Goal: Task Accomplishment & Management: Use online tool/utility

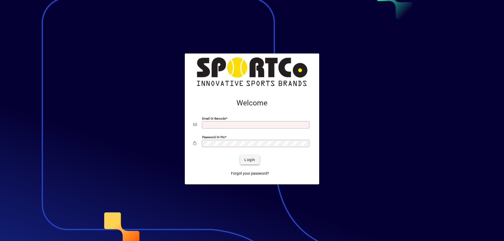
type input "**********"
click at [256, 160] on span "submit" at bounding box center [249, 160] width 19 height 13
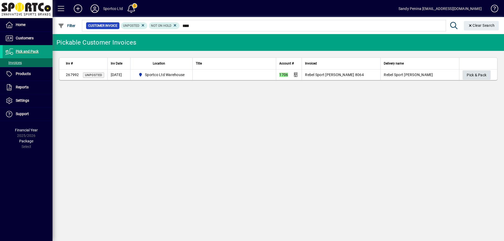
type input "****"
click at [477, 73] on span "Pick & Pack" at bounding box center [477, 75] width 20 height 9
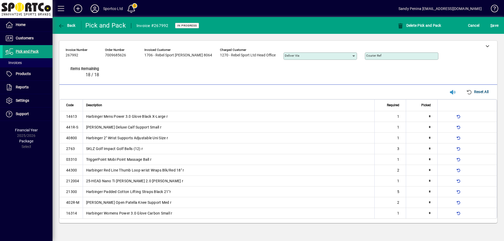
type input "*"
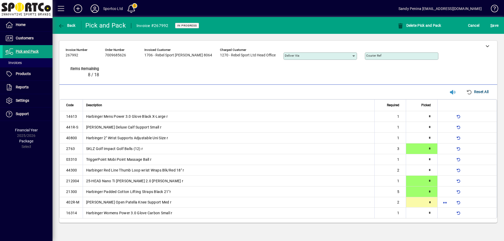
type input "*"
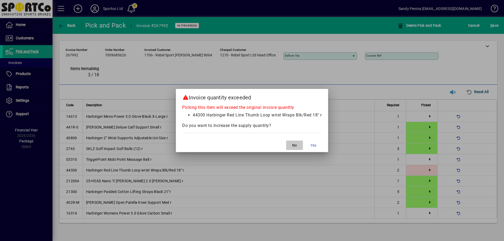
click at [297, 140] on span "button" at bounding box center [294, 145] width 17 height 13
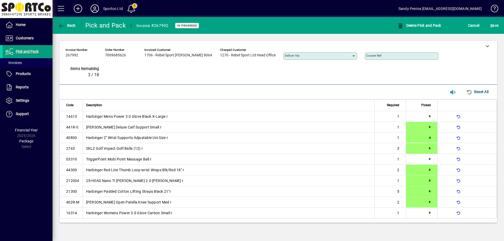
type input "*"
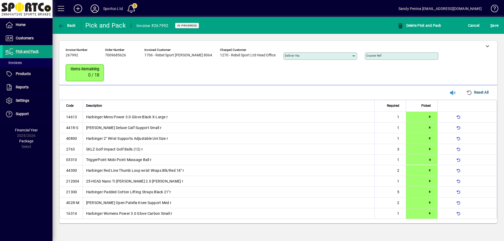
drag, startPoint x: 297, startPoint y: 140, endPoint x: 230, endPoint y: 176, distance: 76.1
drag, startPoint x: 230, startPoint y: 176, endPoint x: 454, endPoint y: 68, distance: 249.0
click at [439, 65] on div "Invoice number 267992 Order number 7009685626 Invoiced customer 1706 - Rebel Sp…" at bounding box center [274, 64] width 417 height 37
click at [498, 26] on span "submit" at bounding box center [494, 25] width 11 height 13
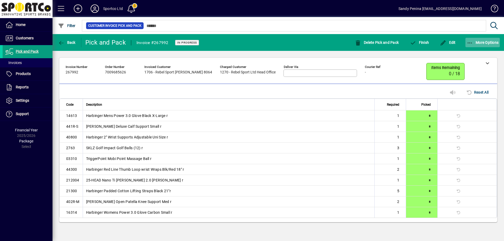
click at [488, 38] on span "button" at bounding box center [482, 42] width 35 height 13
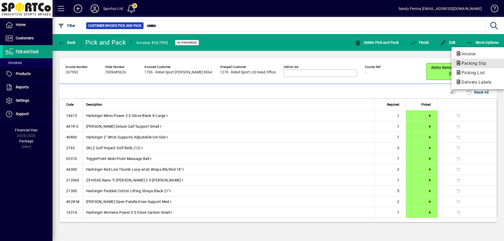
drag, startPoint x: 473, startPoint y: 62, endPoint x: 470, endPoint y: 63, distance: 2.7
click at [473, 62] on span "Packing Slip" at bounding box center [472, 63] width 33 height 5
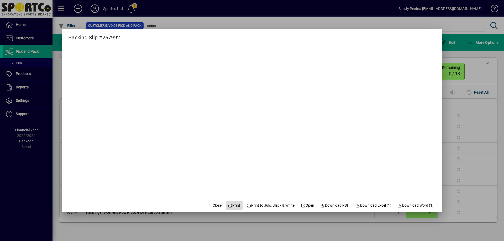
click at [232, 203] on span "Print" at bounding box center [234, 206] width 13 height 6
drag, startPoint x: 211, startPoint y: 204, endPoint x: 219, endPoint y: 200, distance: 9.5
click at [212, 204] on span "Close" at bounding box center [215, 206] width 14 height 6
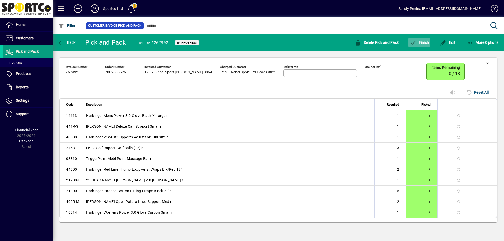
click at [418, 44] on span "Finish" at bounding box center [419, 42] width 19 height 4
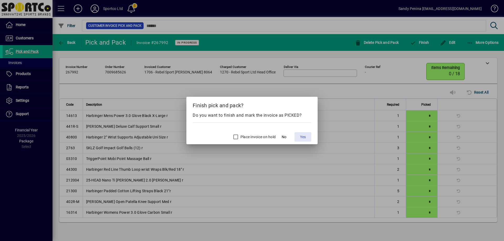
click at [304, 141] on span at bounding box center [302, 137] width 17 height 13
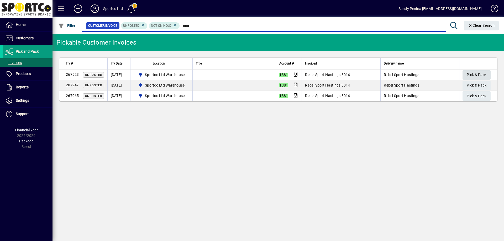
type input "****"
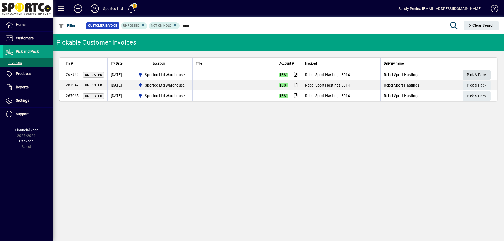
click at [482, 71] on span "Pick & Pack" at bounding box center [477, 75] width 20 height 9
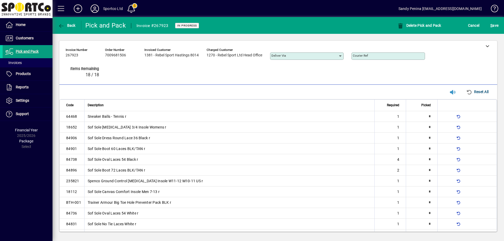
type input "*"
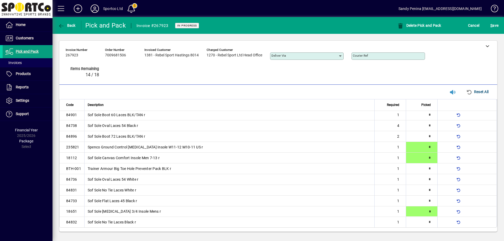
type input "*"
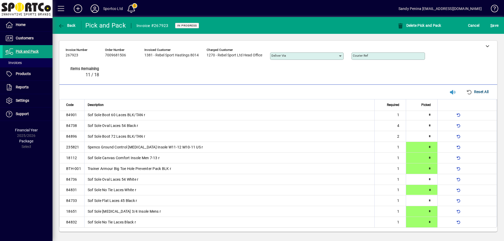
type input "*"
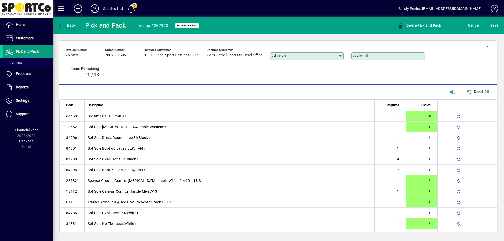
type input "*"
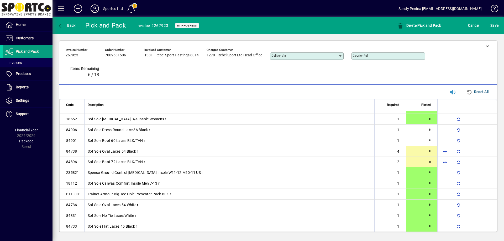
type input "*"
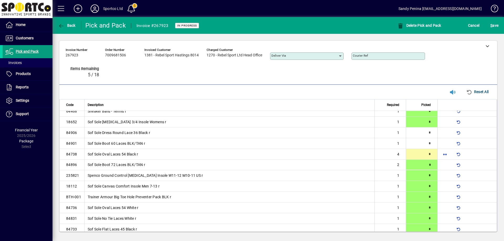
type input "*"
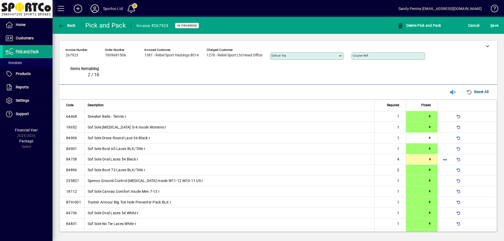
type input "*"
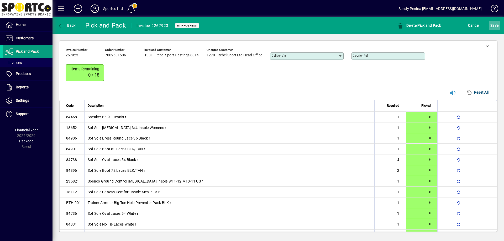
click at [490, 24] on span "S" at bounding box center [491, 25] width 2 height 4
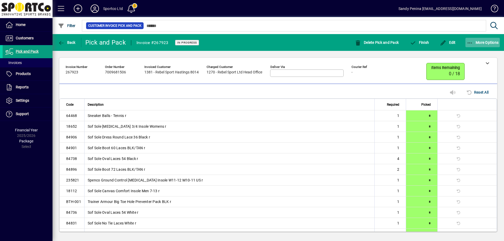
click at [478, 42] on span "More Options" at bounding box center [483, 42] width 32 height 4
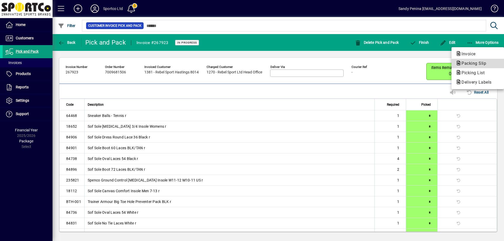
click at [469, 63] on span "Packing Slip" at bounding box center [472, 63] width 33 height 5
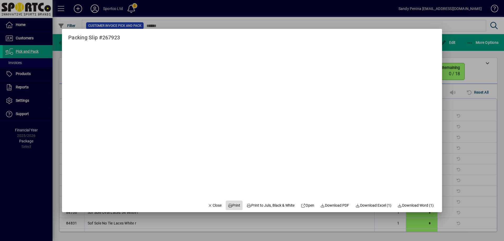
click at [231, 207] on span "Print" at bounding box center [234, 206] width 13 height 6
click at [208, 203] on span "Close" at bounding box center [215, 206] width 14 height 6
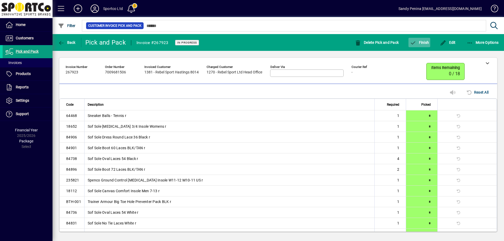
click at [422, 40] on span "button" at bounding box center [419, 42] width 22 height 13
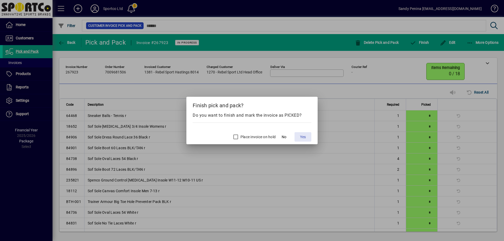
click at [305, 138] on span "Yes" at bounding box center [303, 137] width 6 height 6
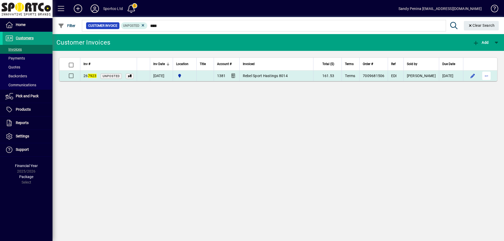
type input "****"
click at [485, 76] on span "button" at bounding box center [486, 76] width 13 height 13
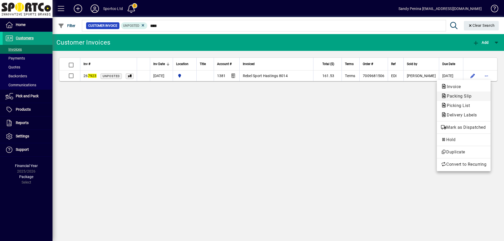
click at [479, 94] on span "Packing Slip" at bounding box center [463, 96] width 45 height 6
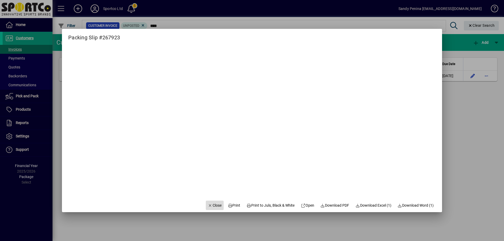
click at [212, 203] on span "Close" at bounding box center [215, 206] width 14 height 6
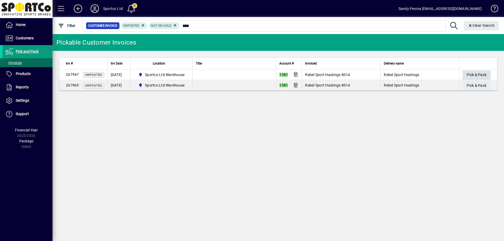
type input "****"
click at [471, 76] on span "Pick & Pack" at bounding box center [477, 75] width 20 height 9
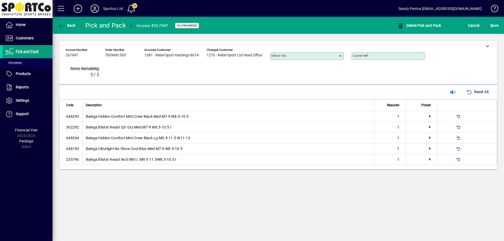
type input "*"
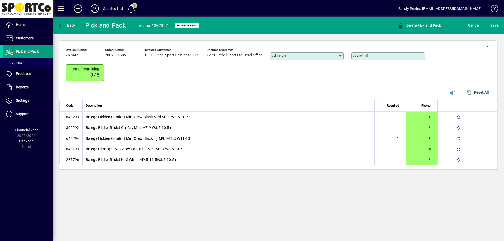
type input "*"
click at [492, 30] on span "submit" at bounding box center [494, 25] width 11 height 13
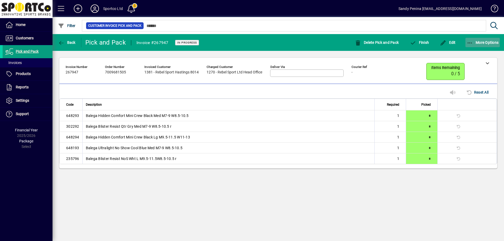
click at [489, 38] on span "button" at bounding box center [482, 42] width 35 height 13
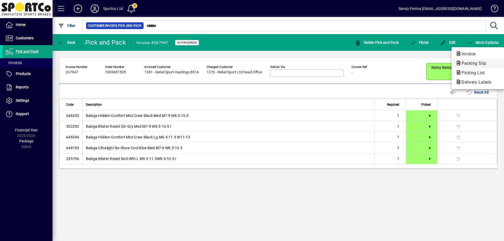
click at [481, 64] on span "Packing Slip" at bounding box center [472, 63] width 33 height 5
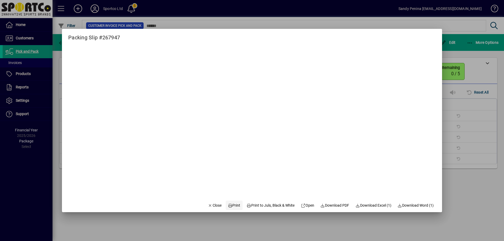
click at [229, 206] on span "Print" at bounding box center [234, 206] width 13 height 6
click at [211, 207] on span "Close" at bounding box center [215, 206] width 14 height 6
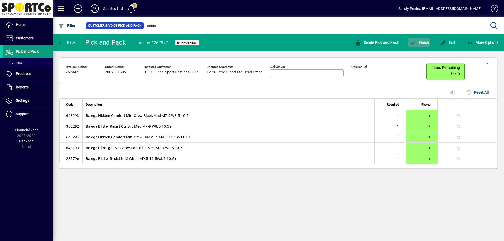
drag, startPoint x: 423, startPoint y: 43, endPoint x: 421, endPoint y: 41, distance: 3.4
click at [421, 41] on span "Finish" at bounding box center [419, 42] width 19 height 4
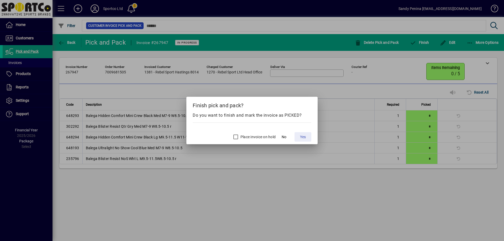
drag, startPoint x: 301, startPoint y: 134, endPoint x: 285, endPoint y: 132, distance: 16.2
click at [300, 134] on button "Yes" at bounding box center [302, 136] width 17 height 9
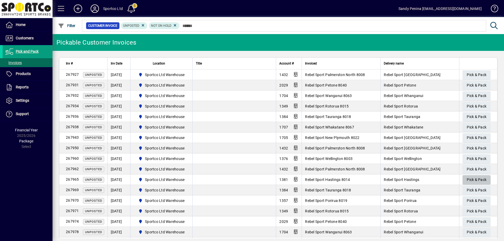
click at [472, 181] on span "Pick & Pack" at bounding box center [477, 180] width 20 height 9
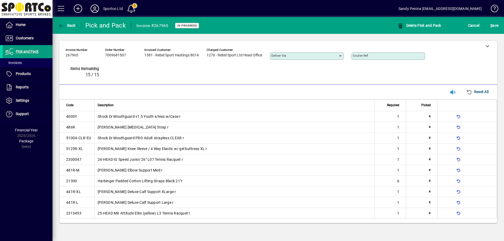
type input "*"
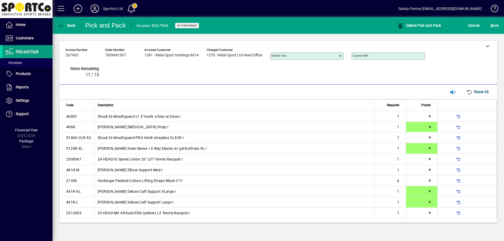
type input "*"
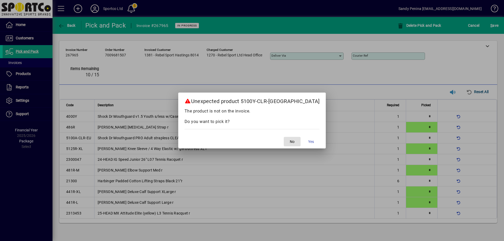
drag, startPoint x: 268, startPoint y: 139, endPoint x: 274, endPoint y: 135, distance: 7.2
click at [284, 137] on button "No" at bounding box center [292, 141] width 17 height 9
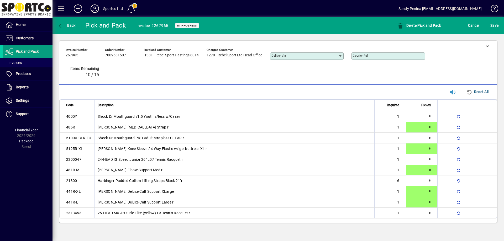
type input "*"
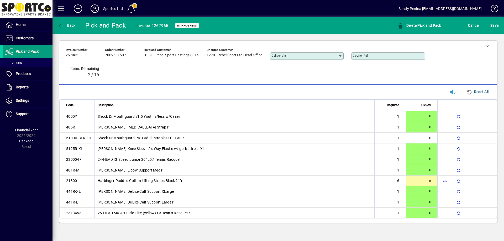
type input "*"
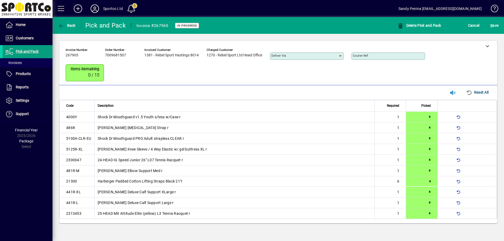
type input "*"
click at [498, 28] on span "submit" at bounding box center [494, 25] width 11 height 13
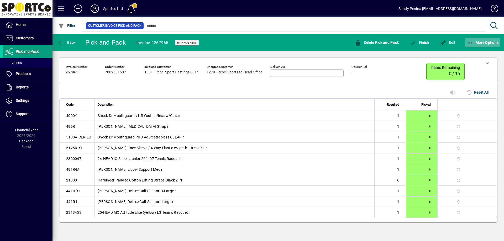
click at [490, 43] on span "More Options" at bounding box center [483, 42] width 32 height 4
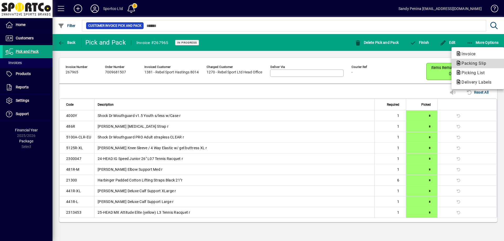
click at [488, 61] on span "Packing Slip" at bounding box center [472, 63] width 33 height 5
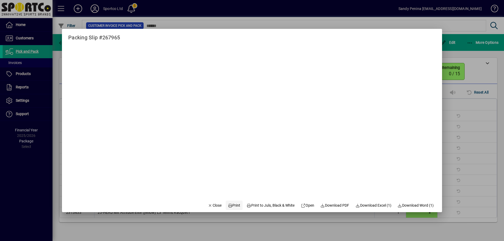
click at [229, 203] on span "Print" at bounding box center [234, 206] width 13 height 6
drag, startPoint x: 214, startPoint y: 203, endPoint x: 221, endPoint y: 193, distance: 11.4
click at [216, 201] on button "Close" at bounding box center [215, 205] width 18 height 9
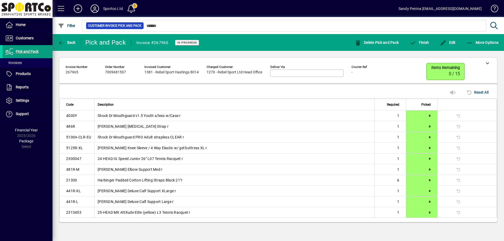
click at [431, 48] on mat-toolbar-row "Back Pick and Pack Invoice #267965 In Progress Delete Pick and Pack Finish Edit…" at bounding box center [277, 42] width 451 height 17
click at [426, 41] on span "Finish" at bounding box center [419, 42] width 19 height 4
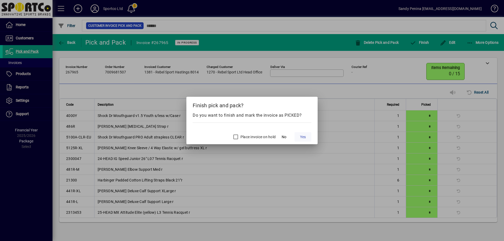
click at [305, 137] on span "Yes" at bounding box center [303, 137] width 6 height 6
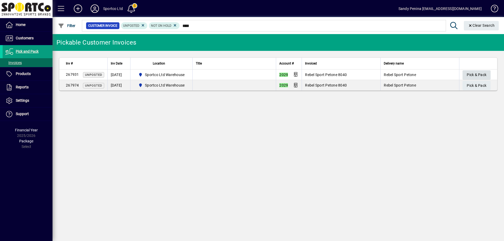
type input "****"
click at [464, 73] on span "button" at bounding box center [476, 75] width 28 height 13
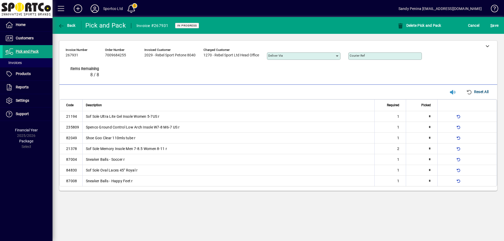
type input "*"
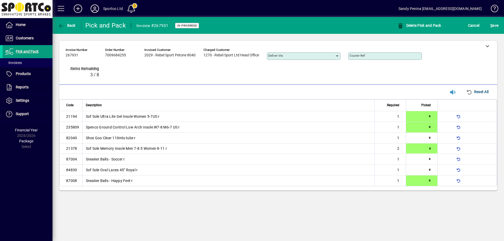
type input "*"
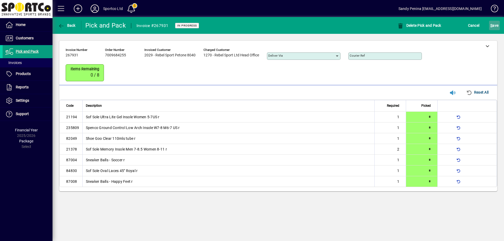
click at [492, 24] on span "S" at bounding box center [491, 25] width 2 height 4
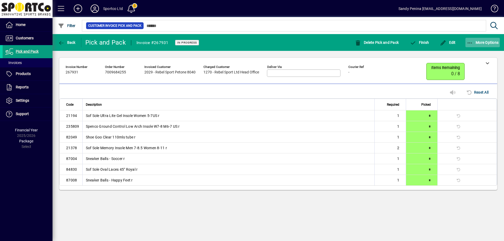
click at [488, 44] on span "More Options" at bounding box center [483, 42] width 32 height 4
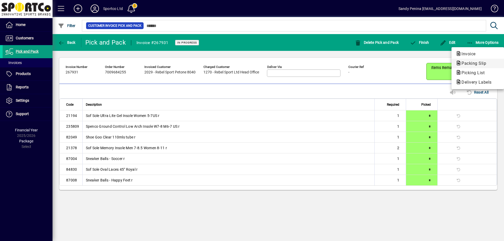
click at [481, 63] on span "Packing Slip" at bounding box center [472, 63] width 33 height 5
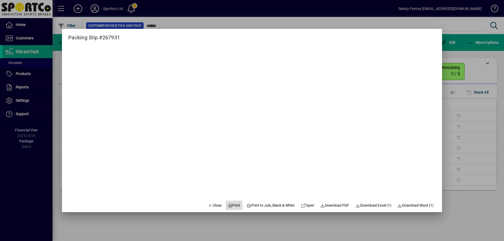
click at [228, 205] on span "Print" at bounding box center [234, 206] width 13 height 6
drag, startPoint x: 208, startPoint y: 209, endPoint x: 261, endPoint y: 183, distance: 59.0
click at [208, 209] on span "button" at bounding box center [215, 205] width 18 height 13
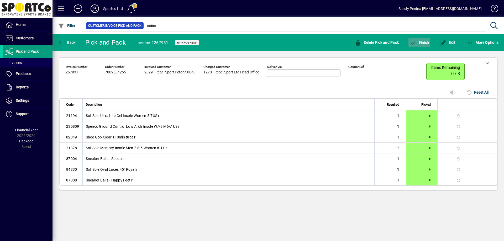
click at [424, 41] on span "Finish" at bounding box center [419, 42] width 19 height 4
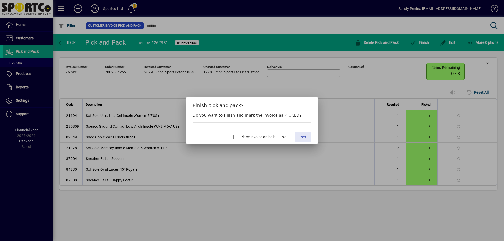
click at [309, 139] on span at bounding box center [302, 137] width 17 height 13
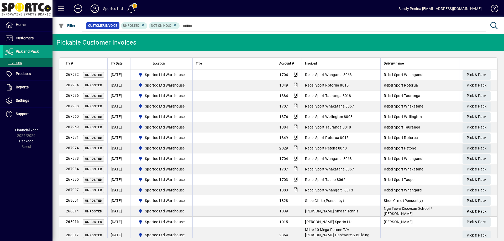
click at [467, 147] on span "Pick & Pack" at bounding box center [477, 148] width 20 height 9
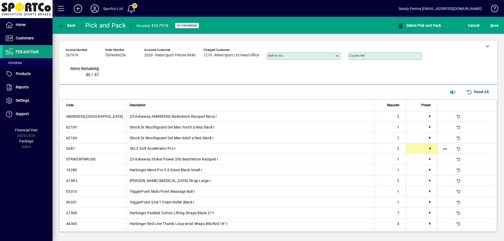
type input "*"
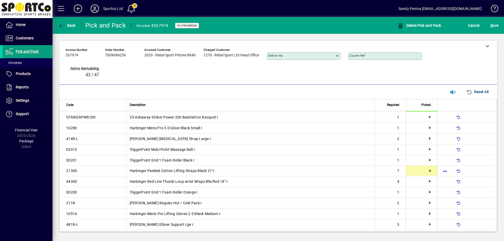
scroll to position [48, 0]
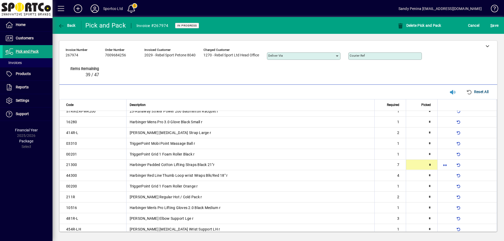
type input "*"
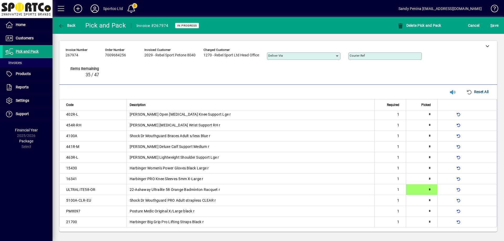
scroll to position [0, 0]
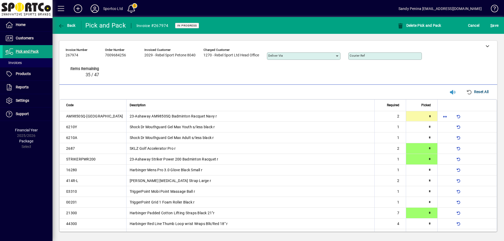
type input "*"
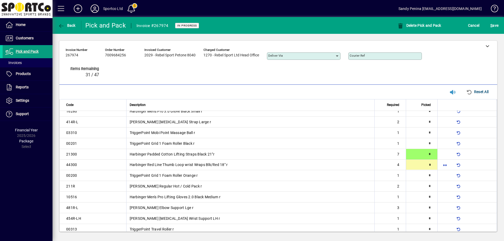
type input "*"
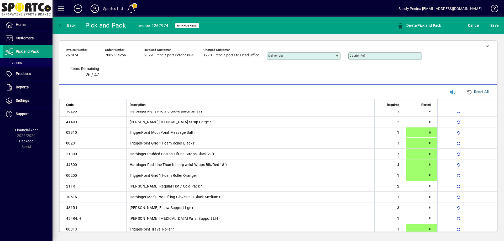
type input "*"
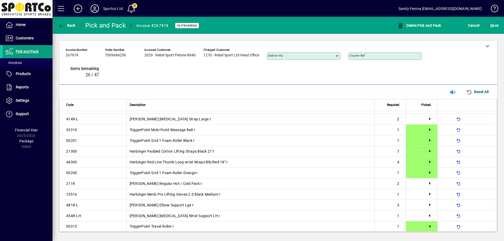
type input "*"
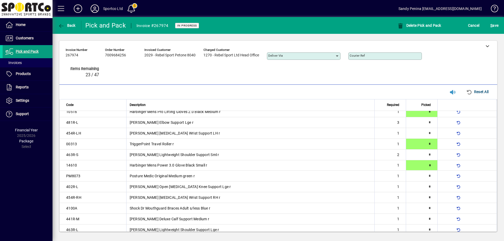
type input "*"
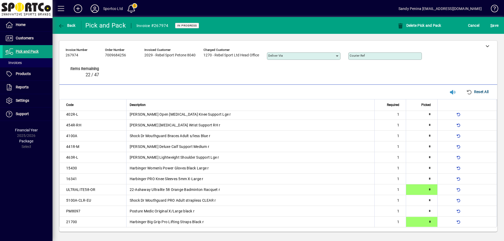
type input "*"
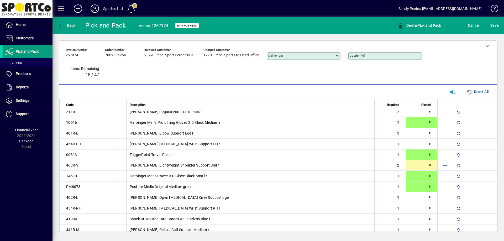
type input "*"
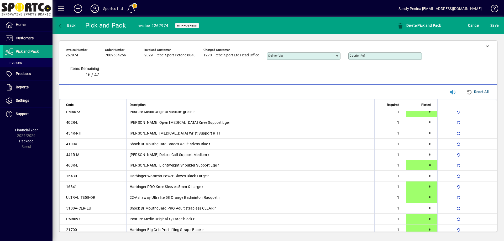
type input "*"
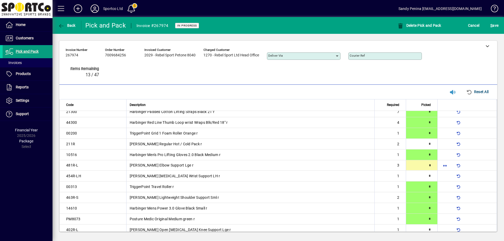
scroll to position [102, 0]
type input "*"
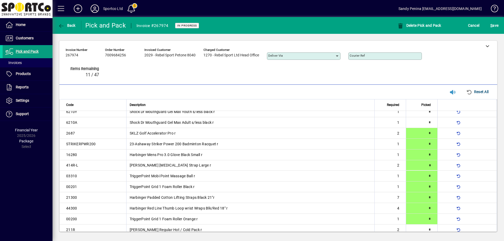
type input "*"
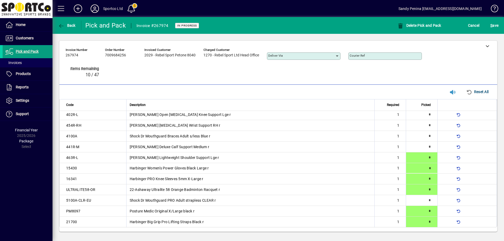
type input "*"
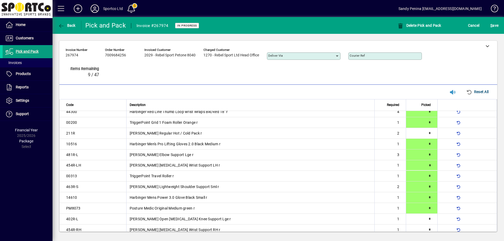
type input "*"
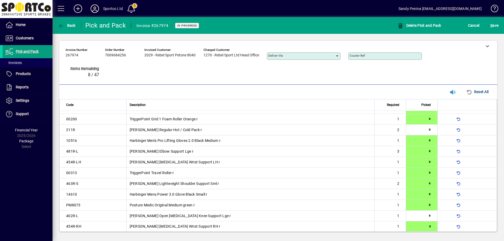
type input "*"
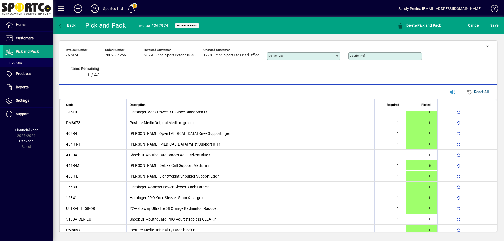
type input "*"
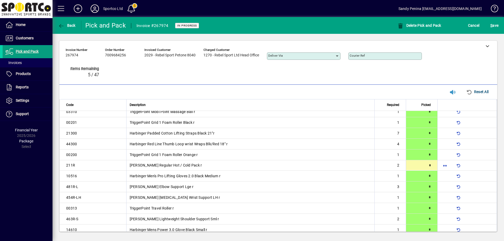
type input "*"
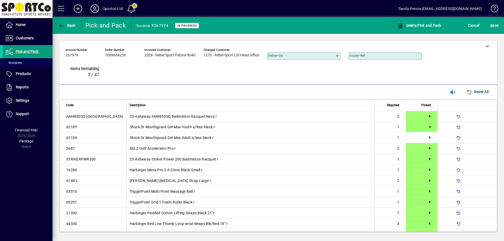
type input "*"
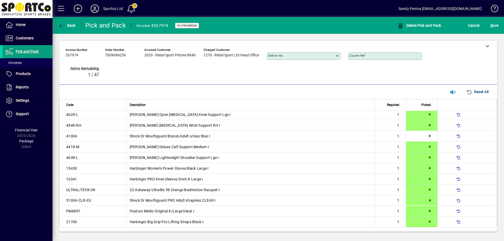
type input "*"
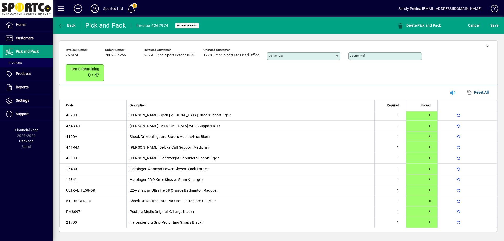
scroll to position [217, 0]
click at [493, 27] on span "S ave" at bounding box center [494, 25] width 8 height 8
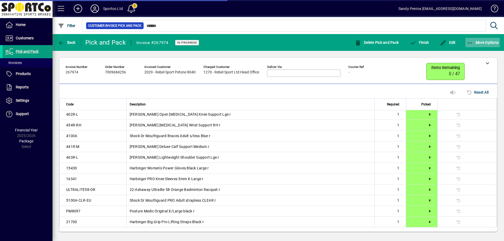
scroll to position [207, 0]
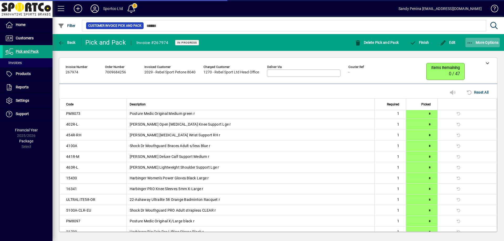
click at [493, 40] on span "More Options" at bounding box center [483, 42] width 32 height 4
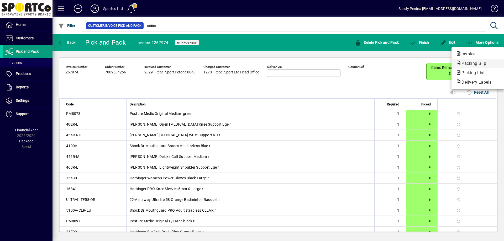
click at [492, 63] on span "Packing Slip" at bounding box center [478, 63] width 44 height 6
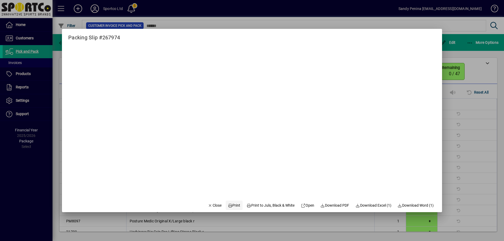
click at [229, 210] on span at bounding box center [234, 205] width 17 height 13
click at [206, 202] on span "button" at bounding box center [215, 205] width 18 height 13
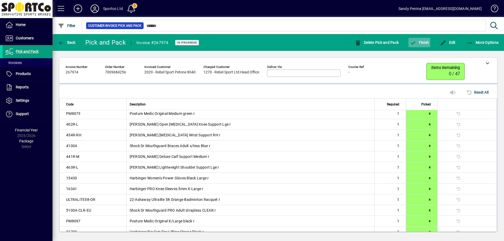
click at [425, 43] on span "Finish" at bounding box center [419, 42] width 19 height 4
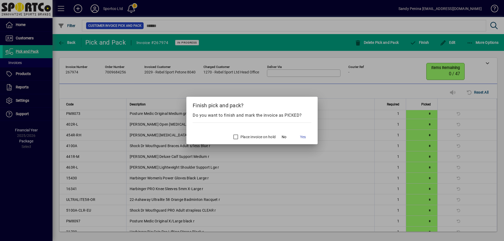
drag, startPoint x: 307, startPoint y: 138, endPoint x: 278, endPoint y: 116, distance: 36.1
click at [303, 135] on button "Yes" at bounding box center [302, 136] width 17 height 9
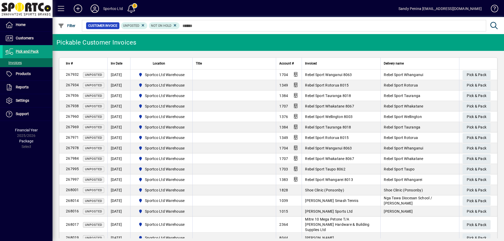
click at [303, 26] on input "text" at bounding box center [331, 25] width 302 height 7
type input "****"
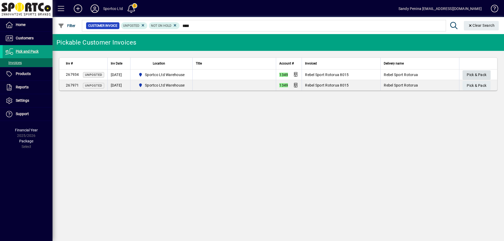
type input "****"
click at [479, 75] on span "Pick & Pack" at bounding box center [477, 75] width 20 height 9
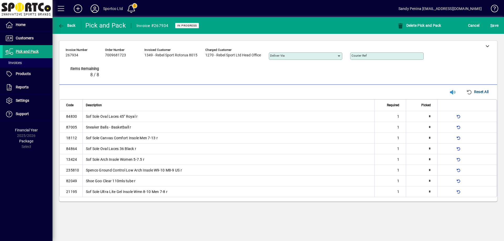
type input "*"
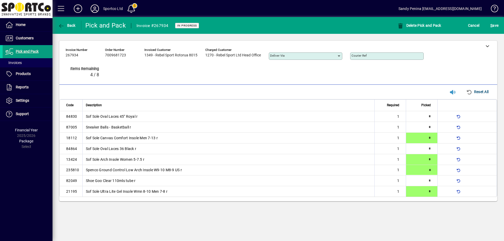
type input "*"
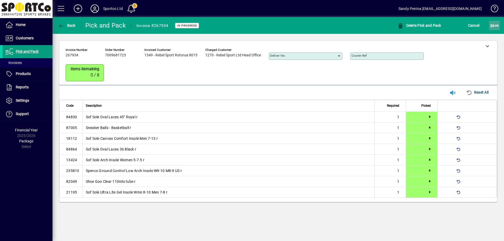
click at [498, 27] on span "submit" at bounding box center [494, 25] width 11 height 13
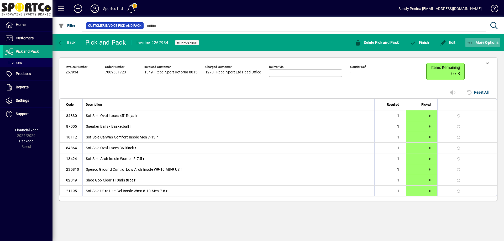
click at [471, 38] on span "button" at bounding box center [482, 42] width 35 height 13
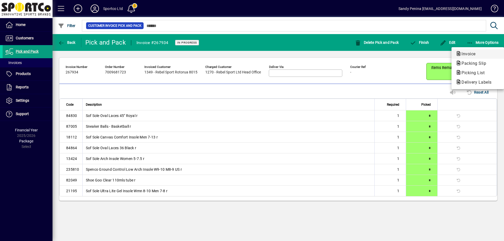
click at [475, 57] on button "Invoice" at bounding box center [477, 53] width 52 height 9
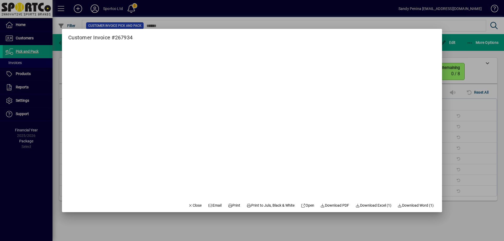
click at [470, 52] on div at bounding box center [252, 120] width 504 height 241
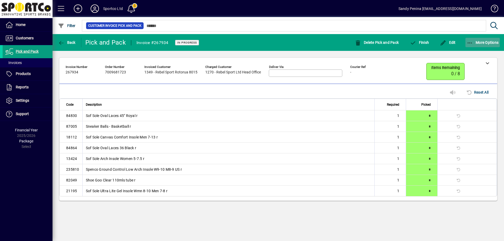
click at [474, 43] on span "More Options" at bounding box center [483, 42] width 32 height 4
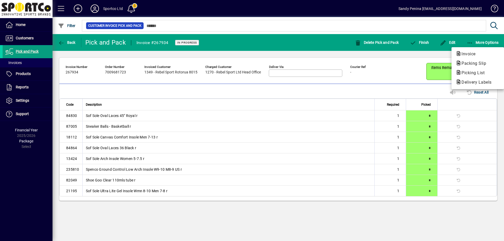
click at [469, 63] on span "Packing Slip" at bounding box center [472, 63] width 33 height 5
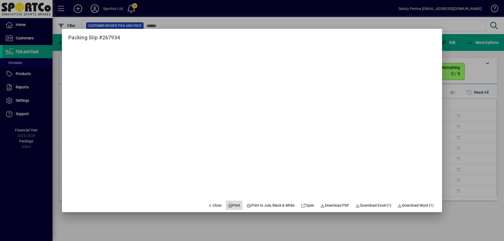
click at [234, 205] on span "Print" at bounding box center [234, 206] width 13 height 6
drag, startPoint x: 206, startPoint y: 203, endPoint x: 271, endPoint y: 163, distance: 76.6
click at [209, 203] on span "Close" at bounding box center [215, 206] width 14 height 6
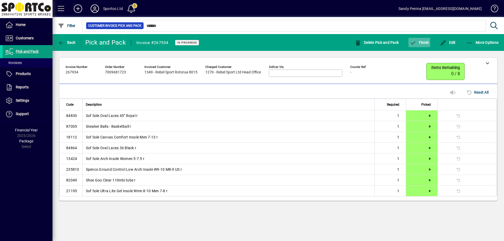
click at [420, 45] on span "button" at bounding box center [419, 42] width 22 height 13
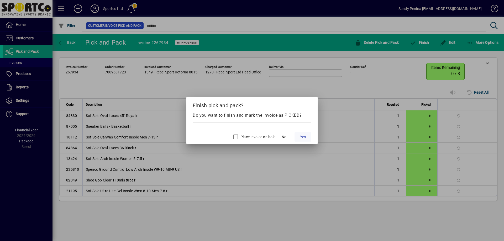
click at [305, 139] on span "Yes" at bounding box center [303, 137] width 6 height 6
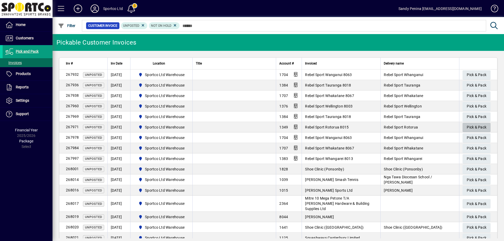
click at [462, 128] on span "button" at bounding box center [476, 127] width 28 height 13
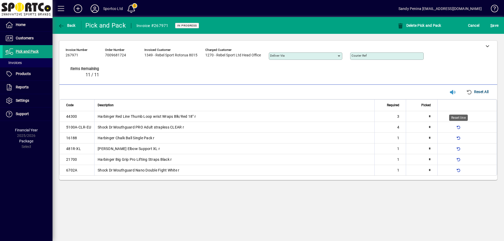
type input "*"
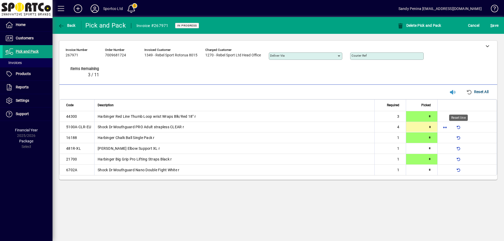
type input "*"
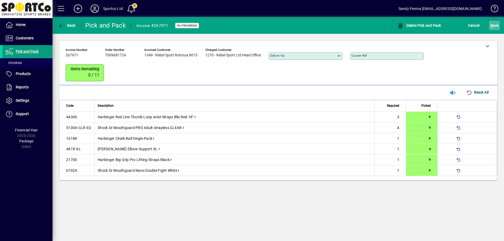
click at [498, 26] on span "submit" at bounding box center [494, 25] width 11 height 13
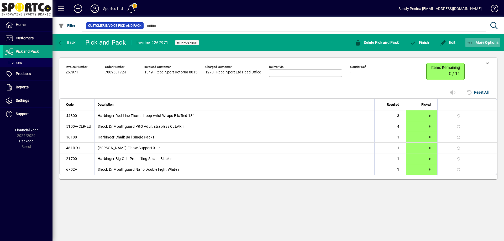
click at [485, 40] on span "More Options" at bounding box center [483, 42] width 32 height 4
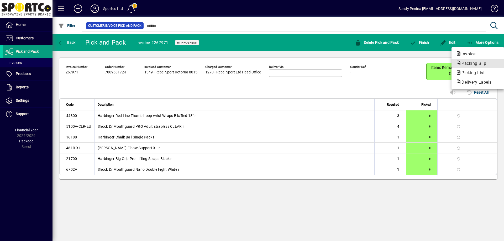
click at [488, 64] on span "Packing Slip" at bounding box center [472, 63] width 33 height 5
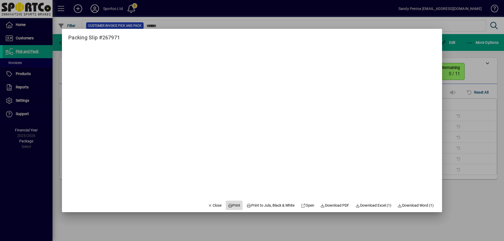
click at [231, 204] on span "Print" at bounding box center [234, 206] width 13 height 6
drag, startPoint x: 211, startPoint y: 208, endPoint x: 220, endPoint y: 189, distance: 20.7
click at [211, 208] on span "Close" at bounding box center [215, 206] width 14 height 6
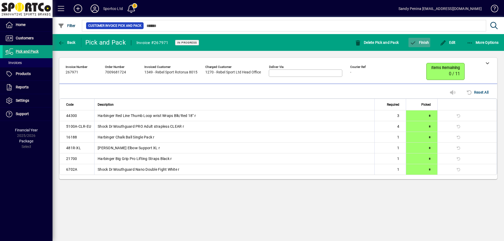
click at [423, 45] on span "button" at bounding box center [419, 42] width 22 height 13
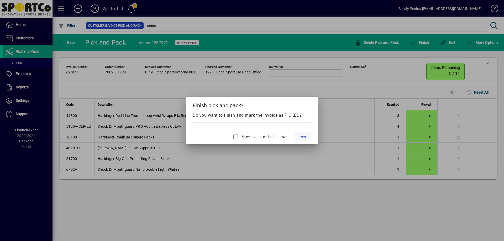
click at [305, 141] on span at bounding box center [302, 137] width 17 height 13
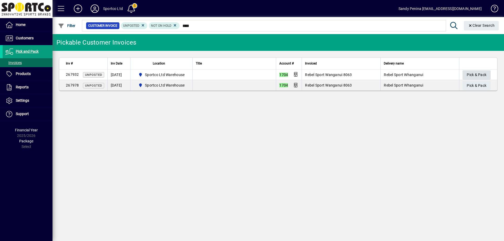
type input "****"
click at [482, 75] on span "Pick & Pack" at bounding box center [477, 75] width 20 height 9
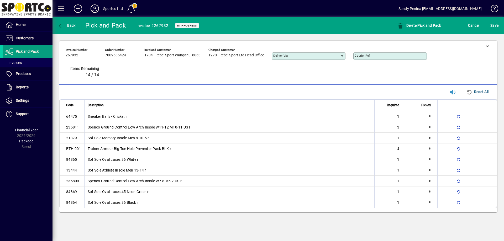
type input "*"
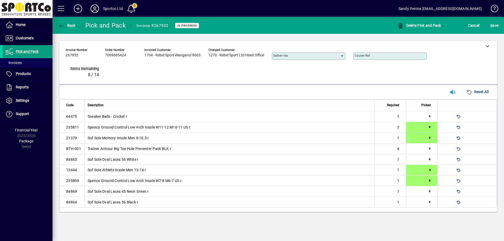
type input "*"
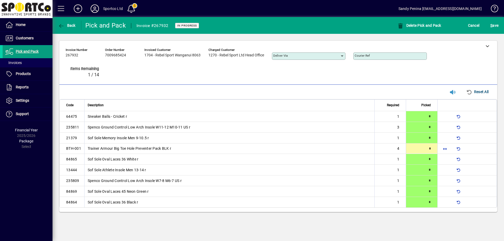
type input "*"
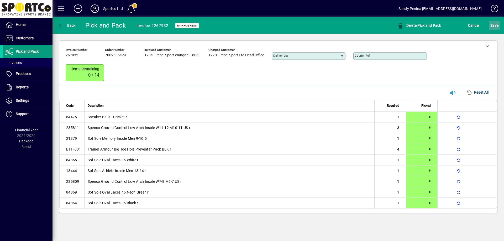
click at [493, 22] on span "S ave" at bounding box center [494, 25] width 8 height 8
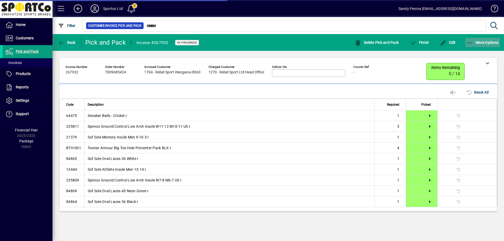
click at [490, 39] on span "button" at bounding box center [482, 42] width 35 height 13
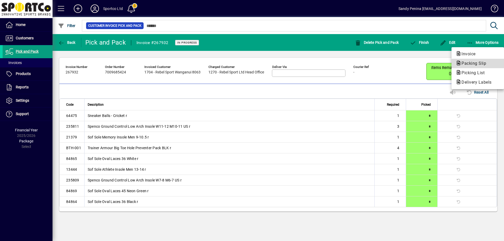
click at [486, 60] on button "Packing Slip" at bounding box center [477, 63] width 52 height 9
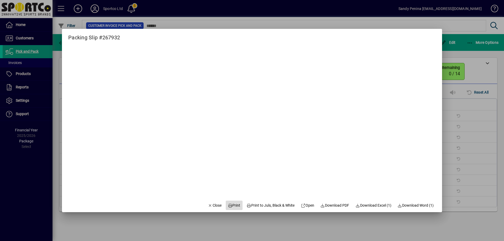
click at [228, 206] on icon at bounding box center [230, 206] width 5 height 4
drag, startPoint x: 208, startPoint y: 209, endPoint x: 213, endPoint y: 202, distance: 8.1
click at [208, 208] on button "Close" at bounding box center [215, 205] width 18 height 9
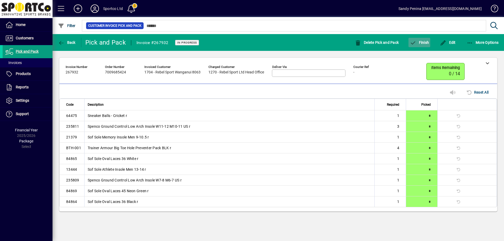
click at [422, 41] on span "Finish" at bounding box center [419, 42] width 19 height 4
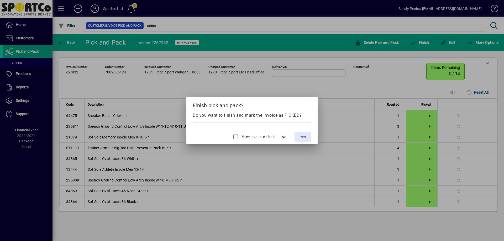
click at [307, 135] on span at bounding box center [302, 137] width 17 height 13
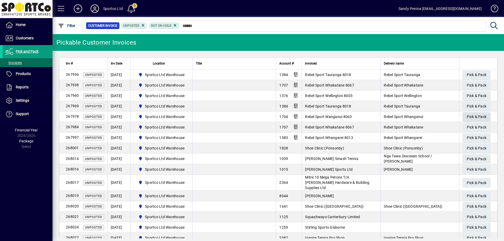
click at [472, 115] on span "Pick & Pack" at bounding box center [477, 117] width 20 height 9
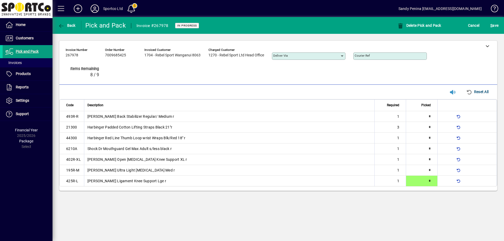
type input "*"
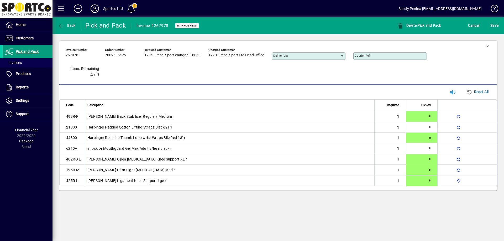
type input "*"
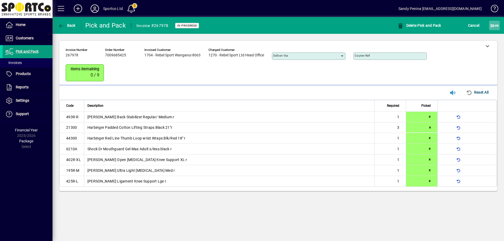
click at [494, 29] on span "S ave" at bounding box center [494, 25] width 8 height 8
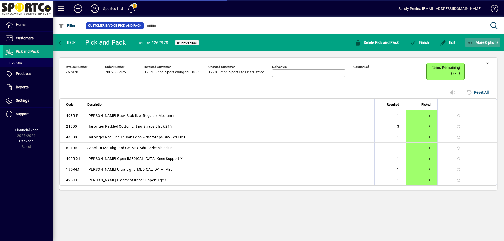
click at [492, 40] on button "More Options" at bounding box center [482, 42] width 35 height 9
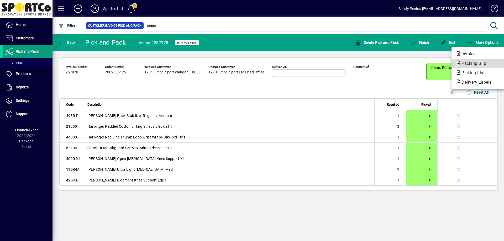
click at [475, 64] on span "Packing Slip" at bounding box center [472, 63] width 33 height 5
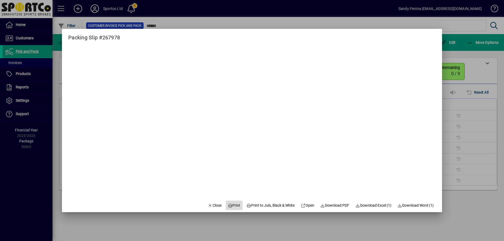
click at [230, 206] on span "Print" at bounding box center [234, 206] width 13 height 6
drag, startPoint x: 210, startPoint y: 204, endPoint x: 303, endPoint y: 164, distance: 100.6
click at [211, 202] on button "Close" at bounding box center [215, 205] width 18 height 9
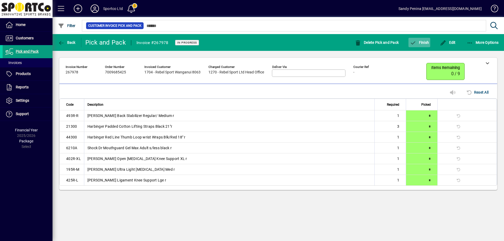
click at [427, 41] on span "Finish" at bounding box center [419, 42] width 19 height 4
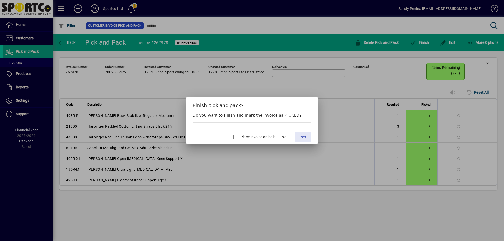
click at [300, 134] on span "Yes" at bounding box center [303, 137] width 6 height 6
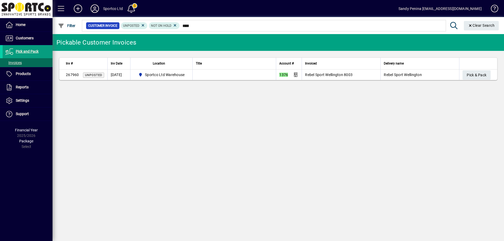
type input "****"
click at [488, 75] on span "button" at bounding box center [476, 75] width 28 height 13
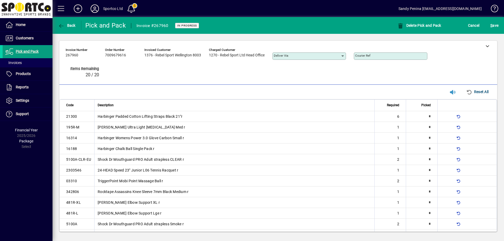
type input "*"
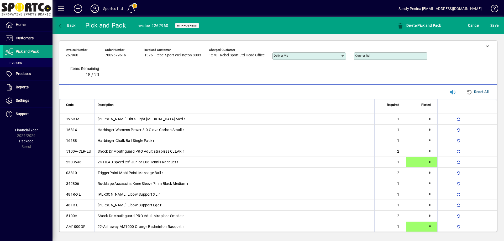
type input "*"
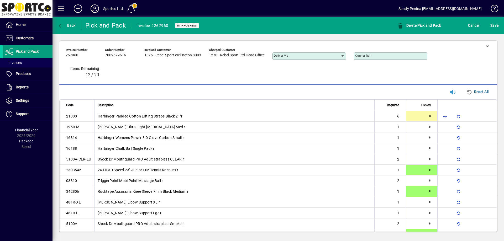
type input "*"
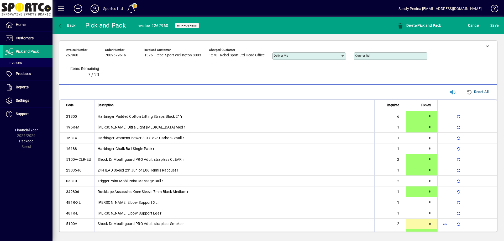
type input "*"
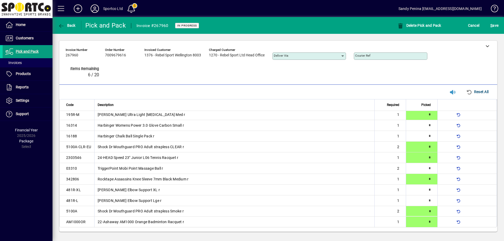
type input "*"
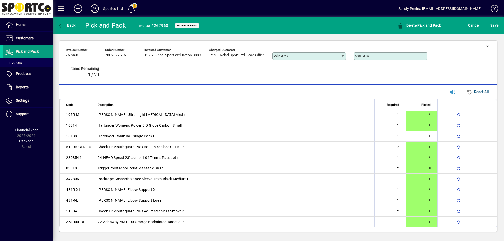
type input "*"
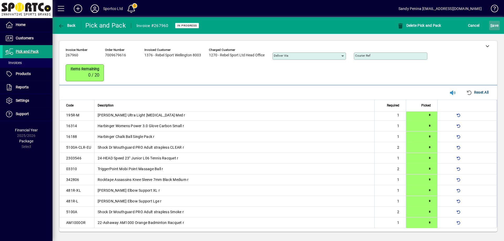
click at [497, 28] on span "S ave" at bounding box center [494, 25] width 8 height 8
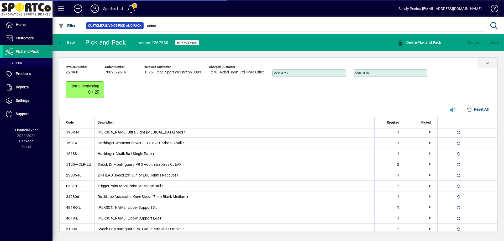
scroll to position [0, 0]
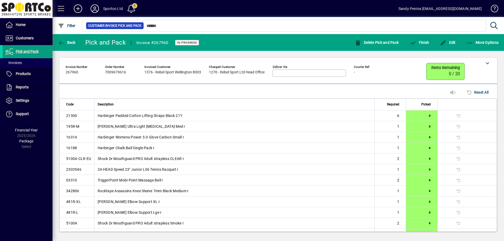
click at [491, 35] on mat-toolbar-row "Back Pick and Pack Invoice #267960 In Progress Delete Pick and Pack Finish Edit…" at bounding box center [277, 42] width 451 height 17
click at [487, 47] on span "button" at bounding box center [482, 42] width 35 height 13
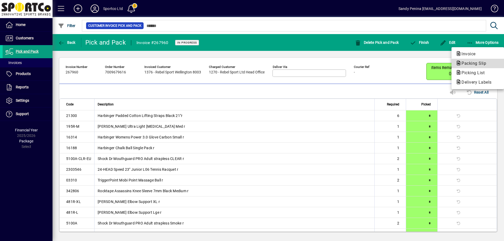
click at [478, 61] on span "Packing Slip" at bounding box center [472, 63] width 33 height 5
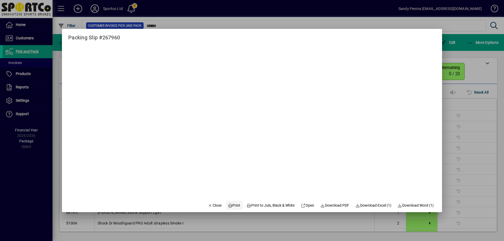
click at [234, 209] on span at bounding box center [234, 205] width 17 height 13
drag, startPoint x: 213, startPoint y: 204, endPoint x: 217, endPoint y: 198, distance: 7.4
click at [215, 201] on button "Close" at bounding box center [215, 205] width 18 height 9
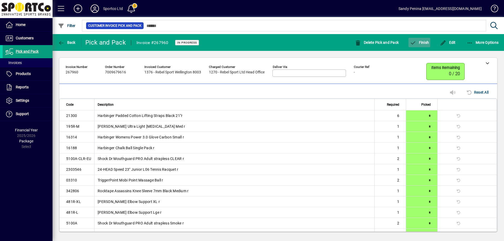
click at [411, 39] on span "button" at bounding box center [419, 42] width 22 height 13
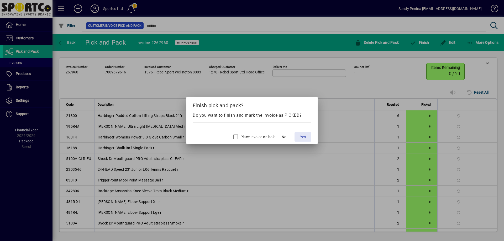
click at [300, 134] on span "Yes" at bounding box center [303, 137] width 6 height 6
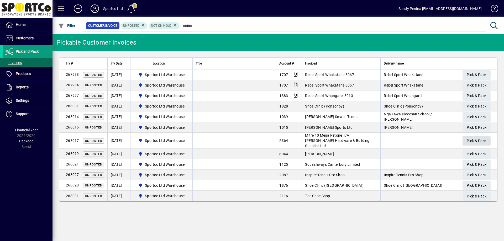
click at [481, 137] on span "Pick & Pack" at bounding box center [477, 141] width 20 height 9
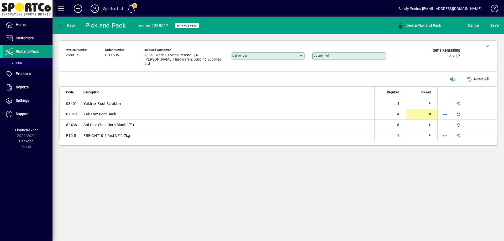
type input "*"
click at [439, 130] on span "button" at bounding box center [444, 135] width 13 height 13
type input "*"
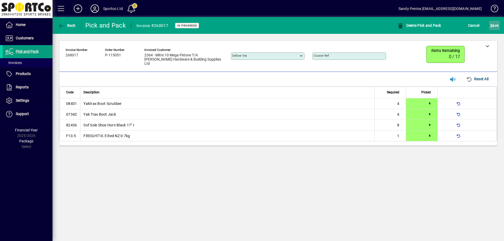
click at [492, 31] on span "submit" at bounding box center [494, 25] width 11 height 13
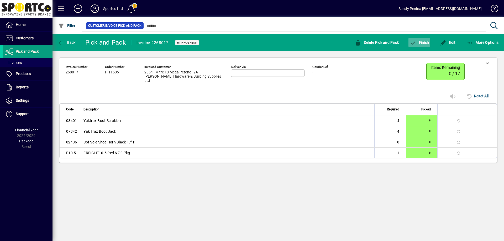
click at [416, 44] on icon "button" at bounding box center [413, 42] width 7 height 5
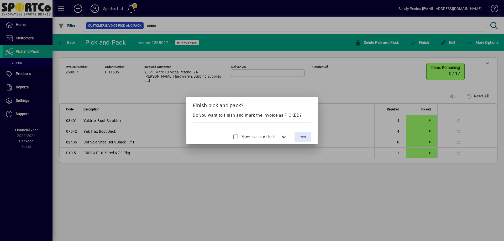
click at [300, 135] on span "Yes" at bounding box center [303, 137] width 6 height 6
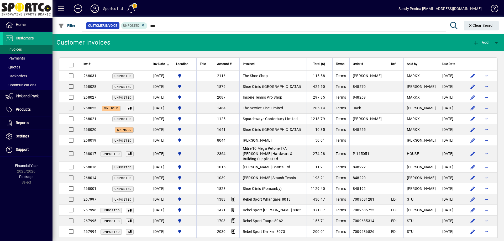
type input "****"
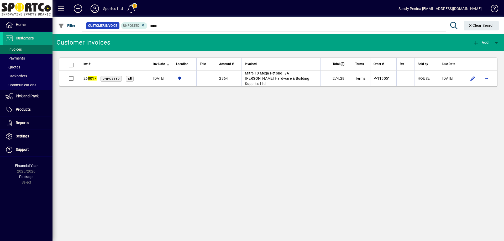
drag, startPoint x: 170, startPoint y: 26, endPoint x: 142, endPoint y: 22, distance: 28.2
click at [142, 22] on mat-form-field "Customer Invoice Unposted **** Clear Search" at bounding box center [291, 25] width 420 height 17
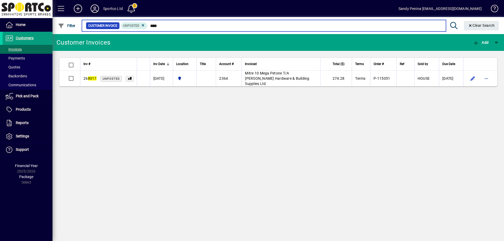
type input "****"
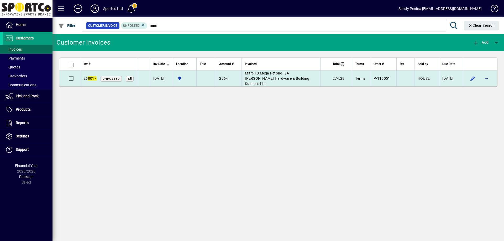
drag, startPoint x: 287, startPoint y: 67, endPoint x: 286, endPoint y: 75, distance: 7.9
click at [287, 67] on th "Invoiced" at bounding box center [280, 64] width 79 height 13
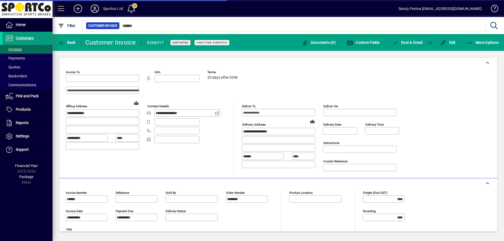
type input "**********"
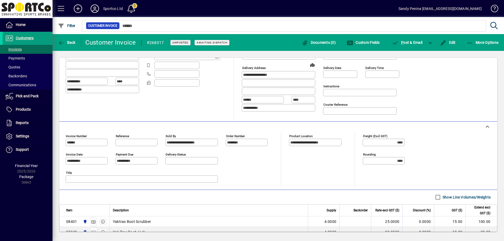
scroll to position [113, 0]
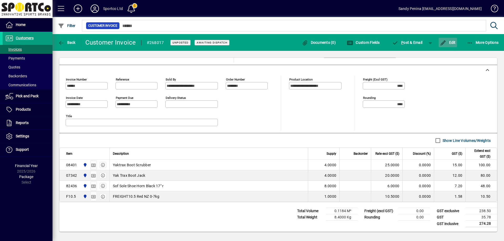
click at [450, 46] on span "button" at bounding box center [447, 42] width 18 height 13
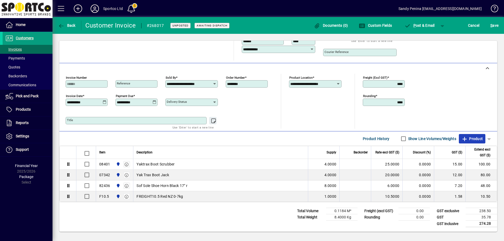
click at [471, 135] on span "Product" at bounding box center [471, 139] width 21 height 8
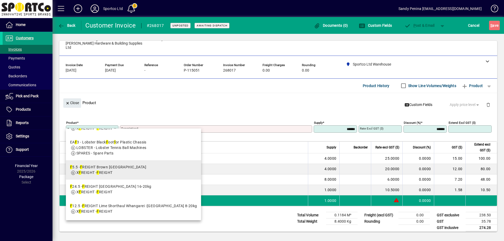
scroll to position [157, 0]
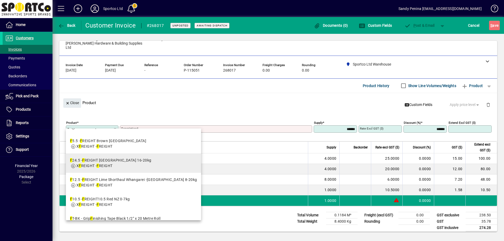
click at [148, 162] on mat-option "F 24.5 - F REIGHT North Island 16-20kg X F REIGHT - F REIGHT" at bounding box center [133, 163] width 135 height 19
type input "*****"
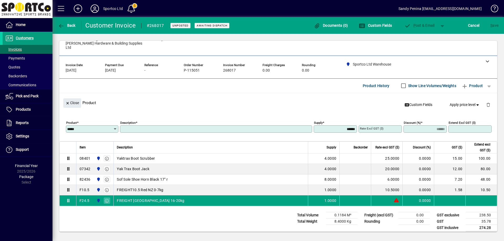
type input "**********"
type input "*******"
type input "*****"
click at [106, 121] on div "Product *****" at bounding box center [92, 126] width 52 height 13
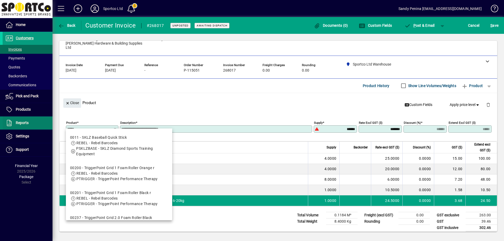
drag, startPoint x: 90, startPoint y: 122, endPoint x: 51, endPoint y: 118, distance: 39.9
click at [51, 118] on mat-drawer-container "**********" at bounding box center [252, 120] width 504 height 241
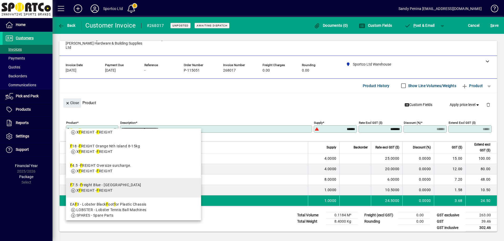
scroll to position [79, 0]
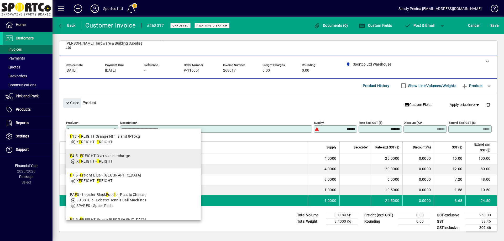
click at [137, 161] on mat-option "F 4.5 - F REIGHT Oversize surcharge. X F REIGHT - F REIGHT" at bounding box center [133, 158] width 135 height 19
type input "****"
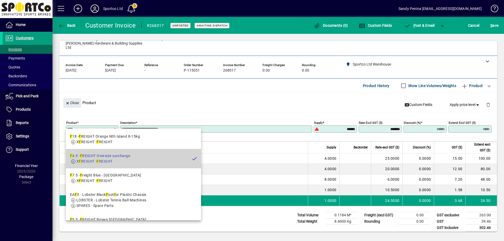
type input "**********"
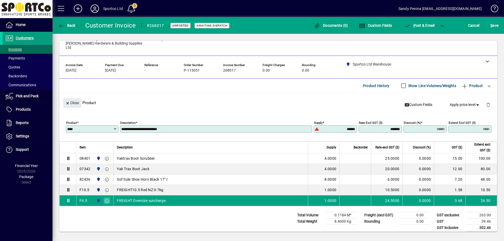
type input "******"
type input "****"
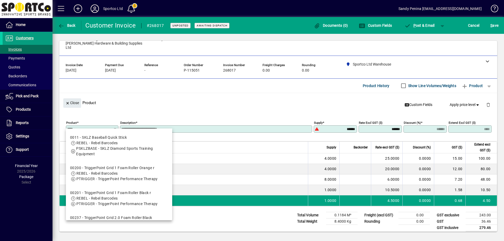
click at [104, 127] on input "****" at bounding box center [90, 129] width 46 height 4
drag, startPoint x: 82, startPoint y: 124, endPoint x: 62, endPoint y: 123, distance: 20.2
click at [62, 123] on div "**********" at bounding box center [278, 125] width 438 height 31
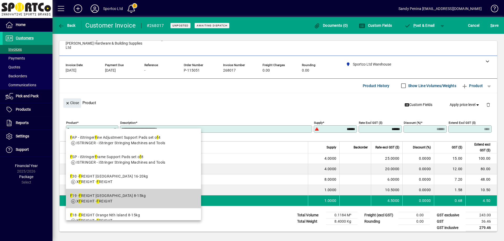
click at [135, 198] on div "F 19 - F REIGHT Yell South Island 8-15kg" at bounding box center [108, 196] width 76 height 6
type input "***"
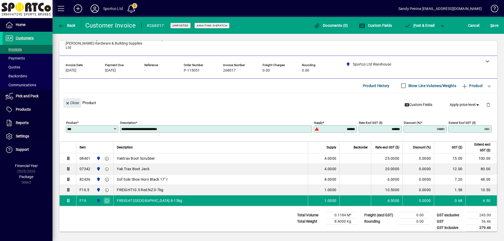
type input "**********"
type input "*******"
type input "*****"
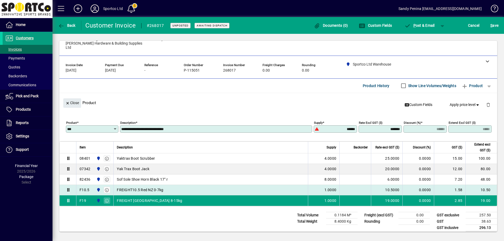
click at [145, 185] on td "FREIGHT10.5 Red NZ 0-7kg" at bounding box center [210, 190] width 194 height 10
type input "**********"
type input "*******"
type input "*****"
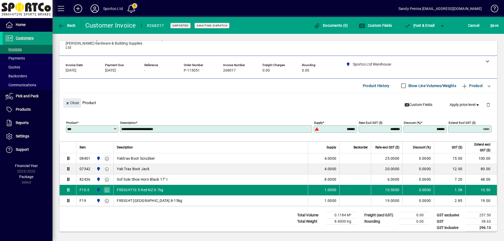
type input "*****"
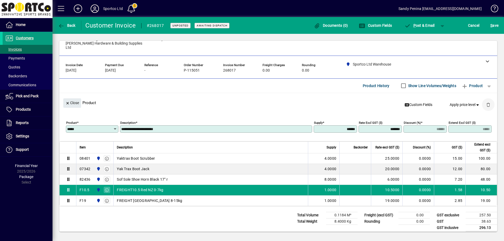
click at [485, 102] on span "button" at bounding box center [488, 104] width 13 height 13
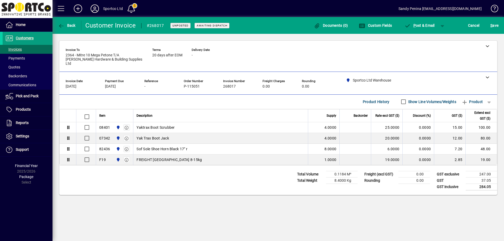
scroll to position [0, 0]
click at [497, 23] on span "S ave" at bounding box center [494, 25] width 8 height 8
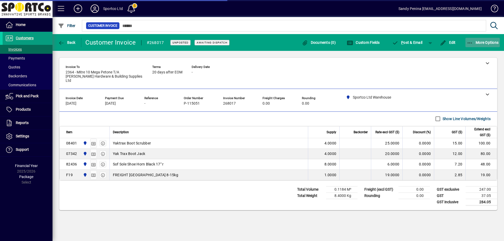
click at [473, 42] on icon "button" at bounding box center [470, 42] width 7 height 5
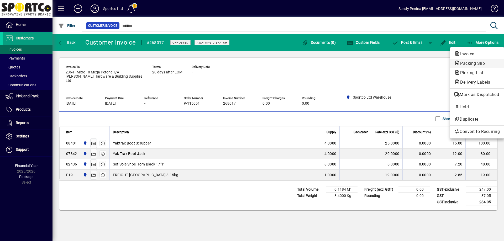
click at [468, 61] on span "Packing Slip" at bounding box center [470, 63] width 33 height 5
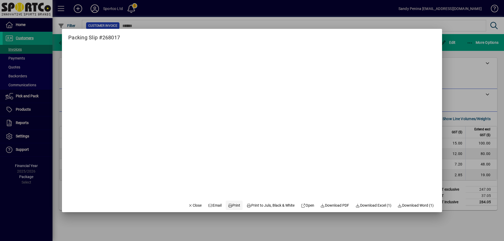
click at [228, 208] on span "Print" at bounding box center [234, 206] width 13 height 6
click at [192, 211] on span "button" at bounding box center [195, 205] width 18 height 13
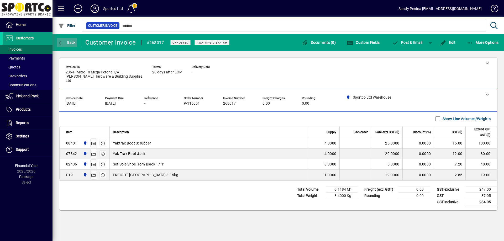
click at [62, 42] on icon "button" at bounding box center [61, 42] width 7 height 5
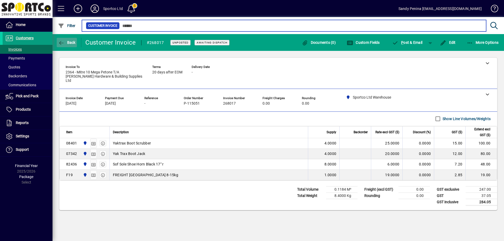
type input "****"
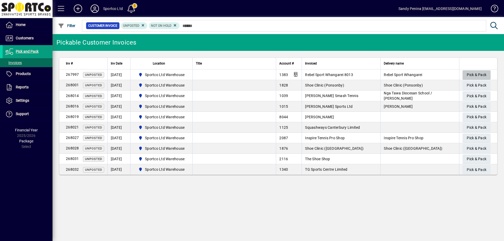
click at [478, 72] on span "Pick & Pack" at bounding box center [477, 75] width 20 height 9
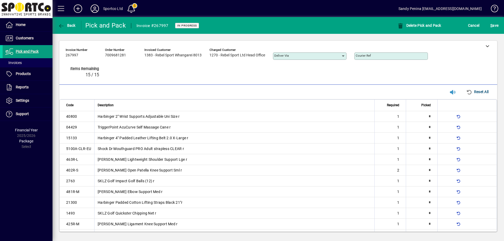
type input "*"
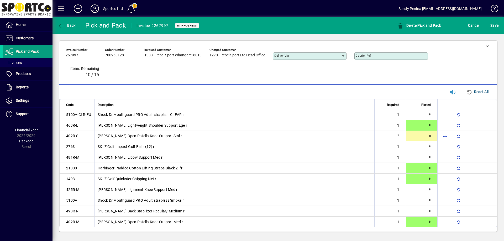
type input "*"
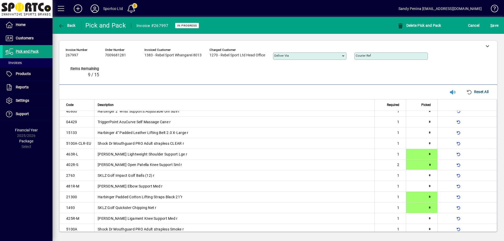
type input "*"
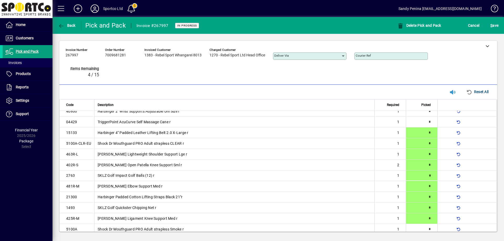
type input "*"
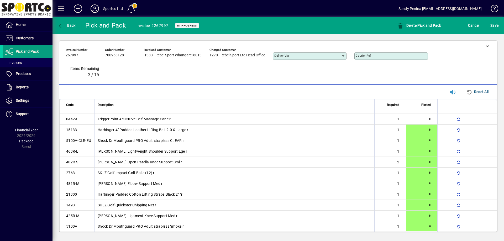
type input "*"
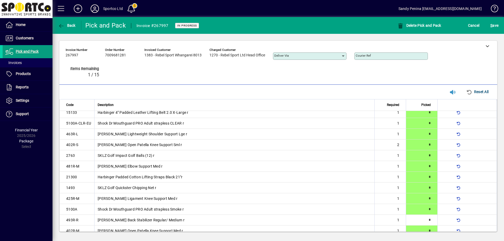
scroll to position [34, 0]
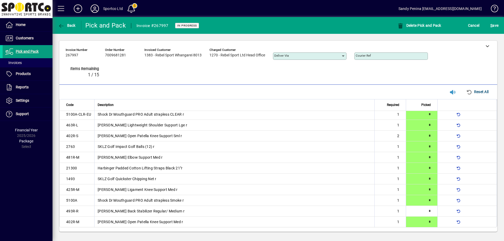
type input "*"
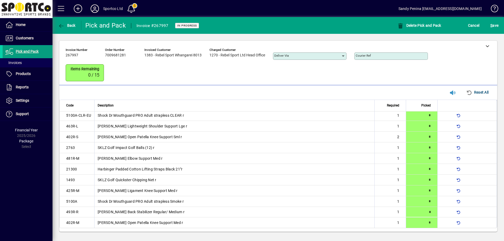
click at [500, 27] on div "S ave" at bounding box center [494, 25] width 19 height 9
click at [496, 26] on span "S ave" at bounding box center [494, 25] width 8 height 8
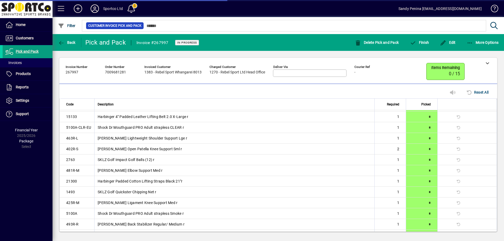
scroll to position [25, 0]
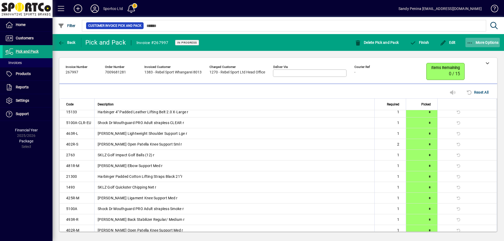
click at [480, 44] on span "More Options" at bounding box center [483, 42] width 32 height 4
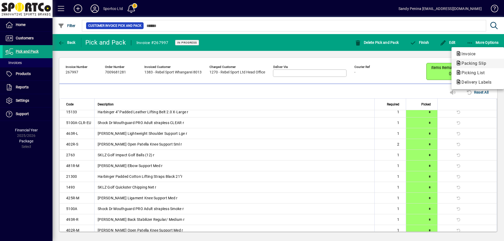
click at [474, 66] on span "Packing Slip" at bounding box center [478, 63] width 44 height 6
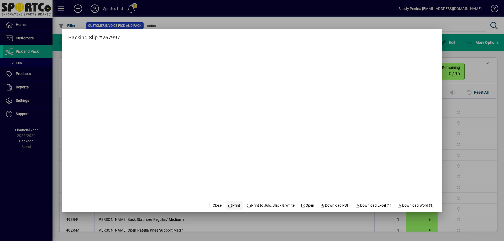
click at [228, 205] on icon at bounding box center [230, 206] width 5 height 4
click at [208, 203] on span "Close" at bounding box center [215, 206] width 14 height 6
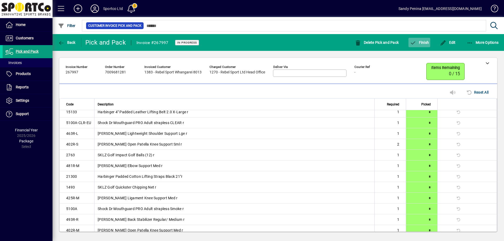
click at [429, 45] on span "button" at bounding box center [419, 42] width 22 height 13
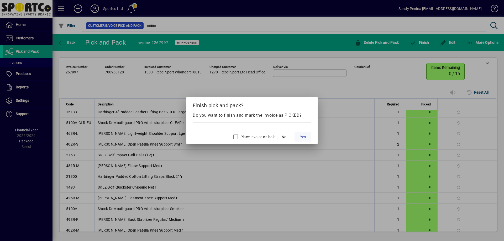
click at [298, 134] on span at bounding box center [302, 137] width 17 height 13
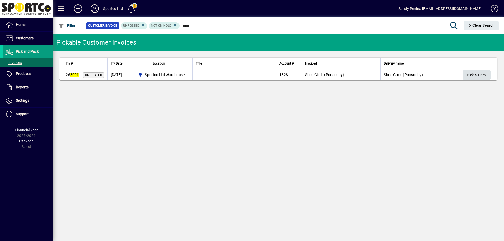
type input "****"
click at [468, 72] on span "Pick & Pack" at bounding box center [477, 75] width 20 height 9
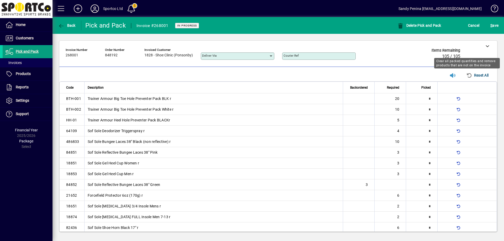
type input "*"
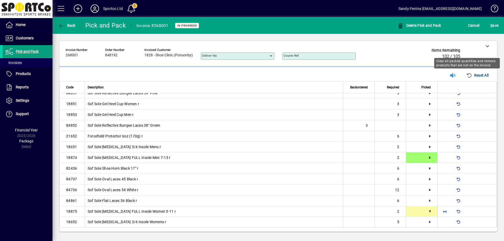
type input "*"
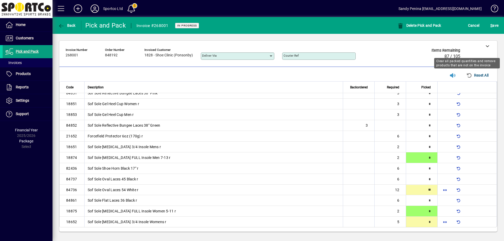
type input "**"
type input "*"
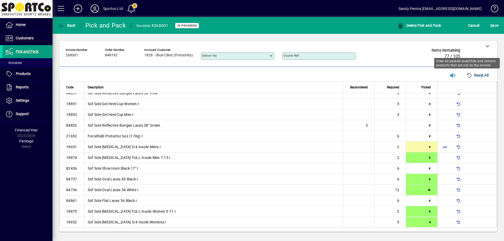
type input "*"
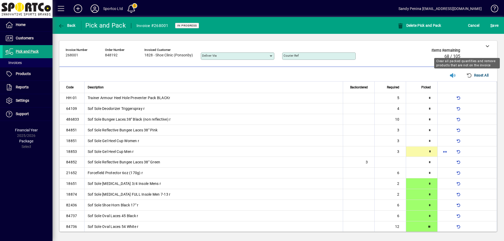
scroll to position [18, 0]
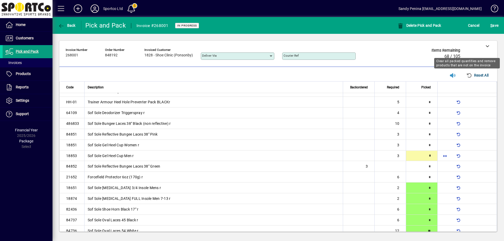
type input "*"
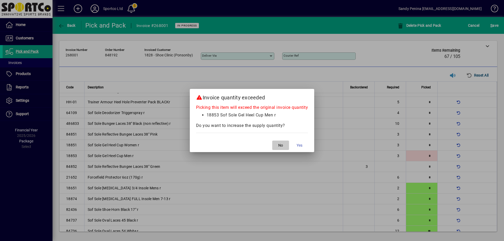
click at [281, 141] on span "button" at bounding box center [280, 145] width 17 height 13
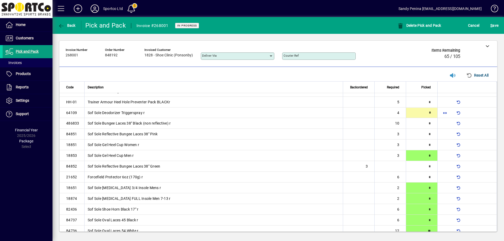
scroll to position [0, 0]
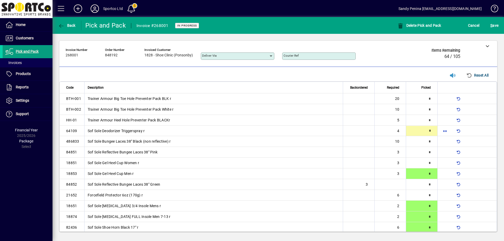
type input "*"
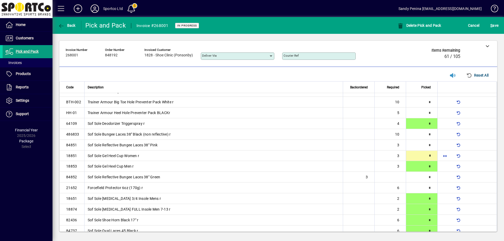
type input "*"
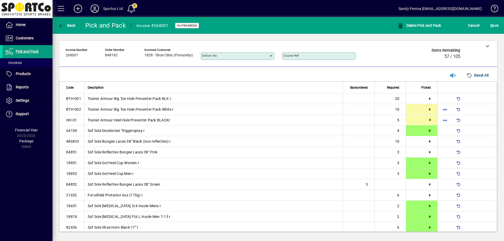
type input "*"
type input "**"
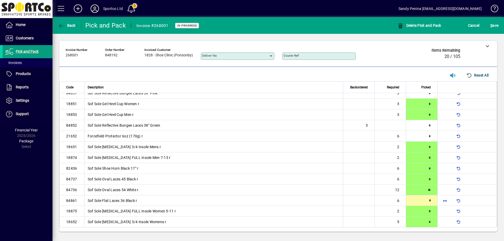
type input "*"
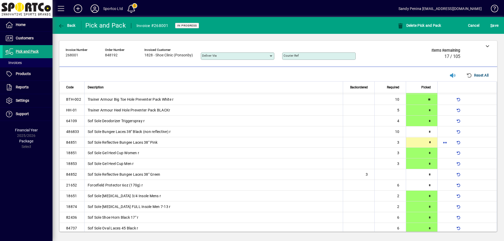
type input "*"
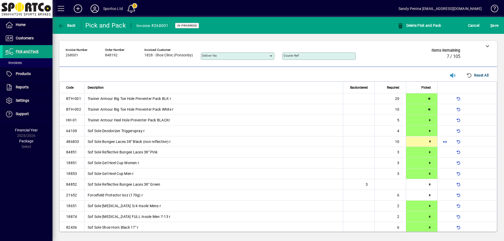
type input "**"
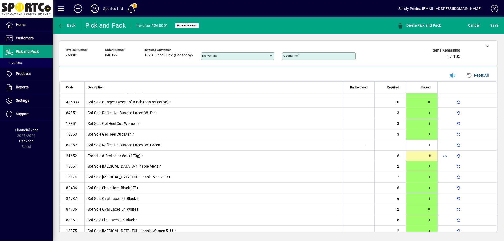
type input "*"
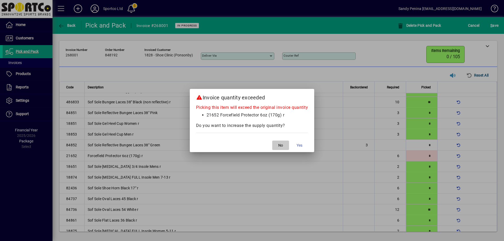
click at [281, 141] on span "button" at bounding box center [280, 145] width 17 height 13
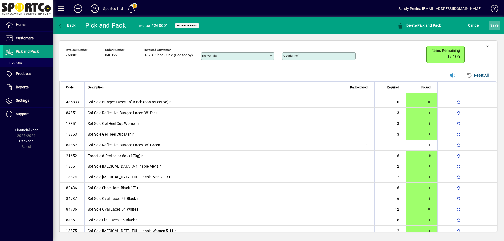
click at [495, 26] on span "S ave" at bounding box center [494, 25] width 8 height 8
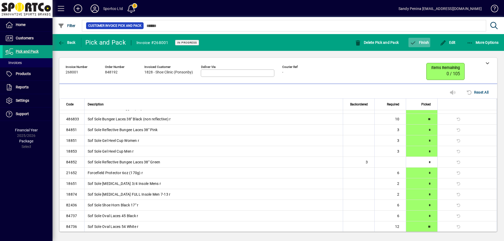
click at [422, 40] on span "button" at bounding box center [419, 42] width 22 height 13
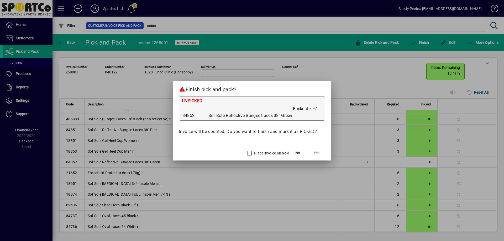
drag, startPoint x: 323, startPoint y: 156, endPoint x: 307, endPoint y: 153, distance: 16.8
click at [323, 156] on span at bounding box center [316, 153] width 17 height 13
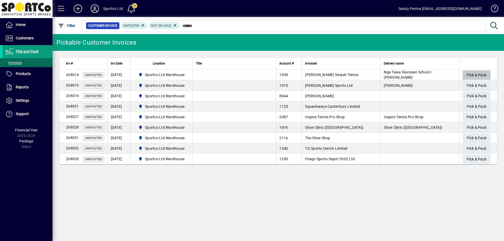
click at [477, 72] on span "Pick & Pack" at bounding box center [477, 75] width 20 height 9
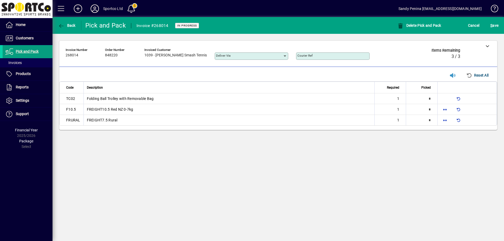
type input "*"
drag, startPoint x: 445, startPoint y: 108, endPoint x: 442, endPoint y: 109, distance: 3.6
click at [445, 108] on span "button" at bounding box center [444, 109] width 13 height 13
type input "*"
click at [445, 120] on span "button" at bounding box center [444, 120] width 13 height 13
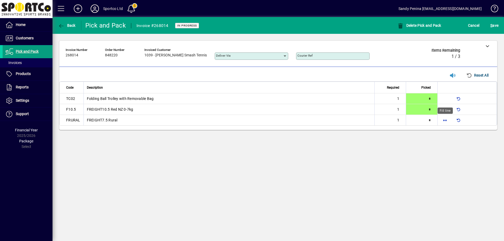
type input "*"
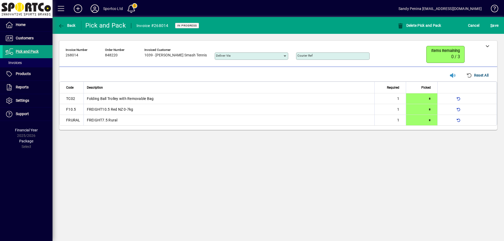
click at [491, 51] on div "**********" at bounding box center [278, 54] width 438 height 26
drag, startPoint x: 491, startPoint y: 48, endPoint x: 476, endPoint y: 35, distance: 19.9
click at [491, 47] on div at bounding box center [487, 46] width 20 height 10
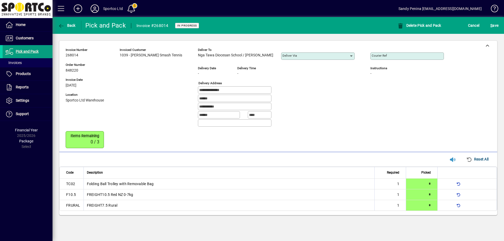
click at [277, 88] on div "**********" at bounding box center [280, 90] width 165 height 8
drag, startPoint x: 267, startPoint y: 54, endPoint x: 198, endPoint y: 39, distance: 70.4
click at [191, 54] on div "**********" at bounding box center [259, 88] width 386 height 85
copy span "Nga Tawa Diocesan School / Charlotte Donald"
click at [312, 90] on div "**********" at bounding box center [280, 90] width 165 height 8
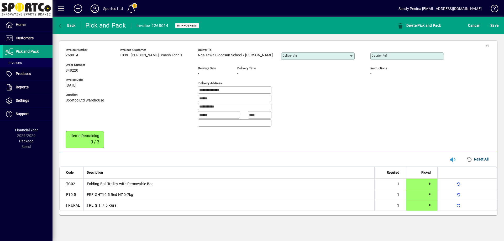
drag, startPoint x: 223, startPoint y: 89, endPoint x: 171, endPoint y: 84, distance: 52.2
click at [171, 84] on div "**********" at bounding box center [259, 88] width 386 height 85
click at [304, 94] on div "**********" at bounding box center [280, 90] width 165 height 8
drag, startPoint x: 218, startPoint y: 108, endPoint x: 113, endPoint y: 113, distance: 104.9
click at [113, 113] on div "**********" at bounding box center [259, 88] width 386 height 85
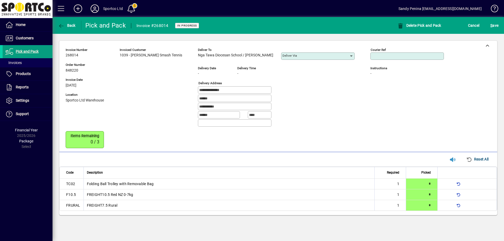
click at [384, 57] on input "Courier Ref" at bounding box center [408, 56] width 72 height 4
paste input "**********"
type input "**********"
click at [497, 24] on span "S ave" at bounding box center [494, 25] width 8 height 8
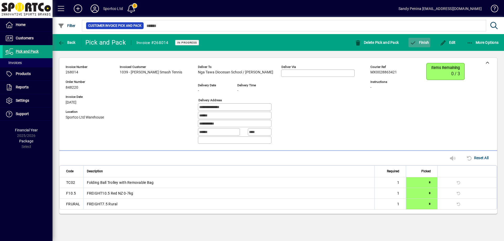
click at [422, 44] on span "Finish" at bounding box center [419, 42] width 19 height 4
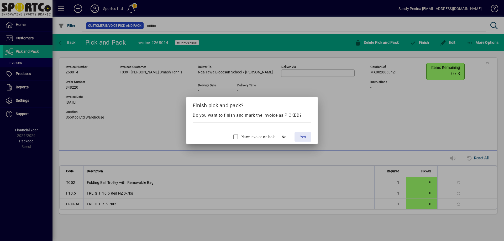
click at [306, 134] on span at bounding box center [302, 137] width 17 height 13
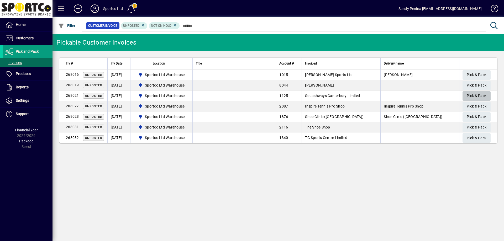
click at [485, 93] on span "Pick & Pack" at bounding box center [477, 96] width 20 height 9
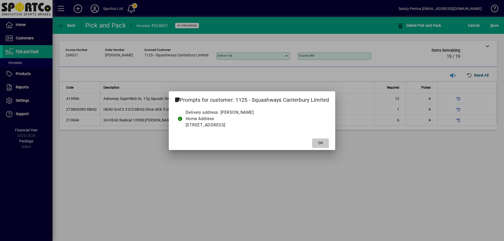
click at [316, 149] on span at bounding box center [320, 143] width 17 height 13
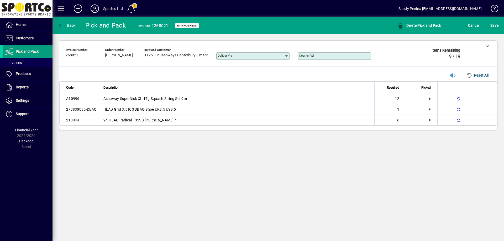
type input "*"
type input "**"
type input "*"
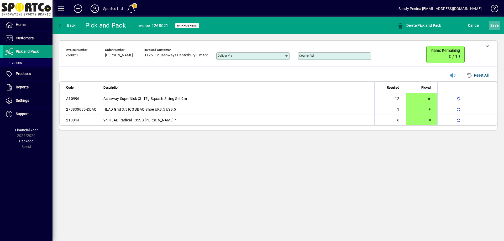
click at [494, 23] on span "S ave" at bounding box center [494, 25] width 8 height 8
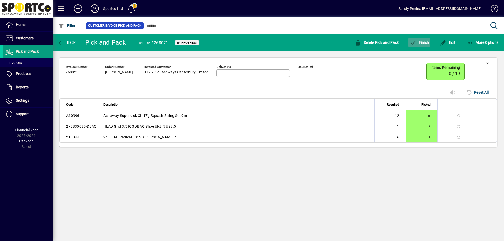
click at [427, 44] on span "Finish" at bounding box center [419, 42] width 19 height 4
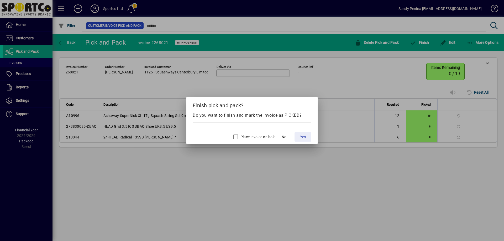
drag, startPoint x: 298, startPoint y: 135, endPoint x: 178, endPoint y: 51, distance: 146.6
click at [298, 135] on span at bounding box center [302, 137] width 17 height 13
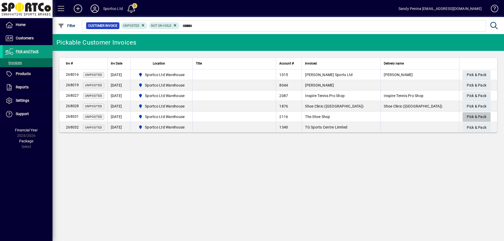
click at [474, 115] on span "Pick & Pack" at bounding box center [477, 117] width 20 height 9
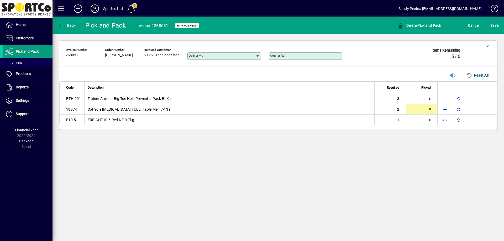
type input "*"
click at [445, 121] on span "button" at bounding box center [444, 120] width 13 height 13
type input "*"
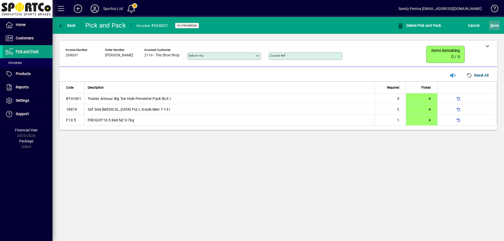
click at [492, 23] on span "S ave" at bounding box center [494, 25] width 8 height 8
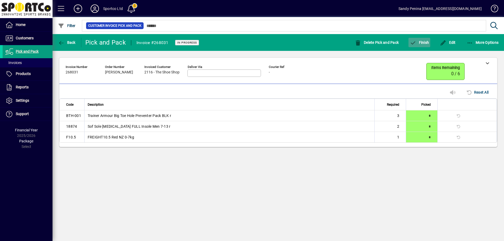
click at [410, 40] on icon "button" at bounding box center [413, 42] width 7 height 5
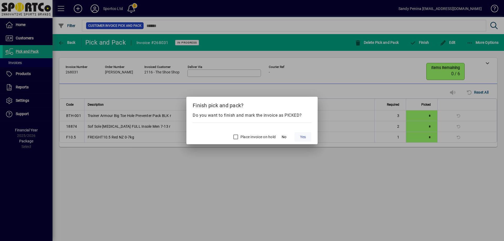
click at [300, 132] on span at bounding box center [302, 137] width 17 height 13
